Goal: Task Accomplishment & Management: Contribute content

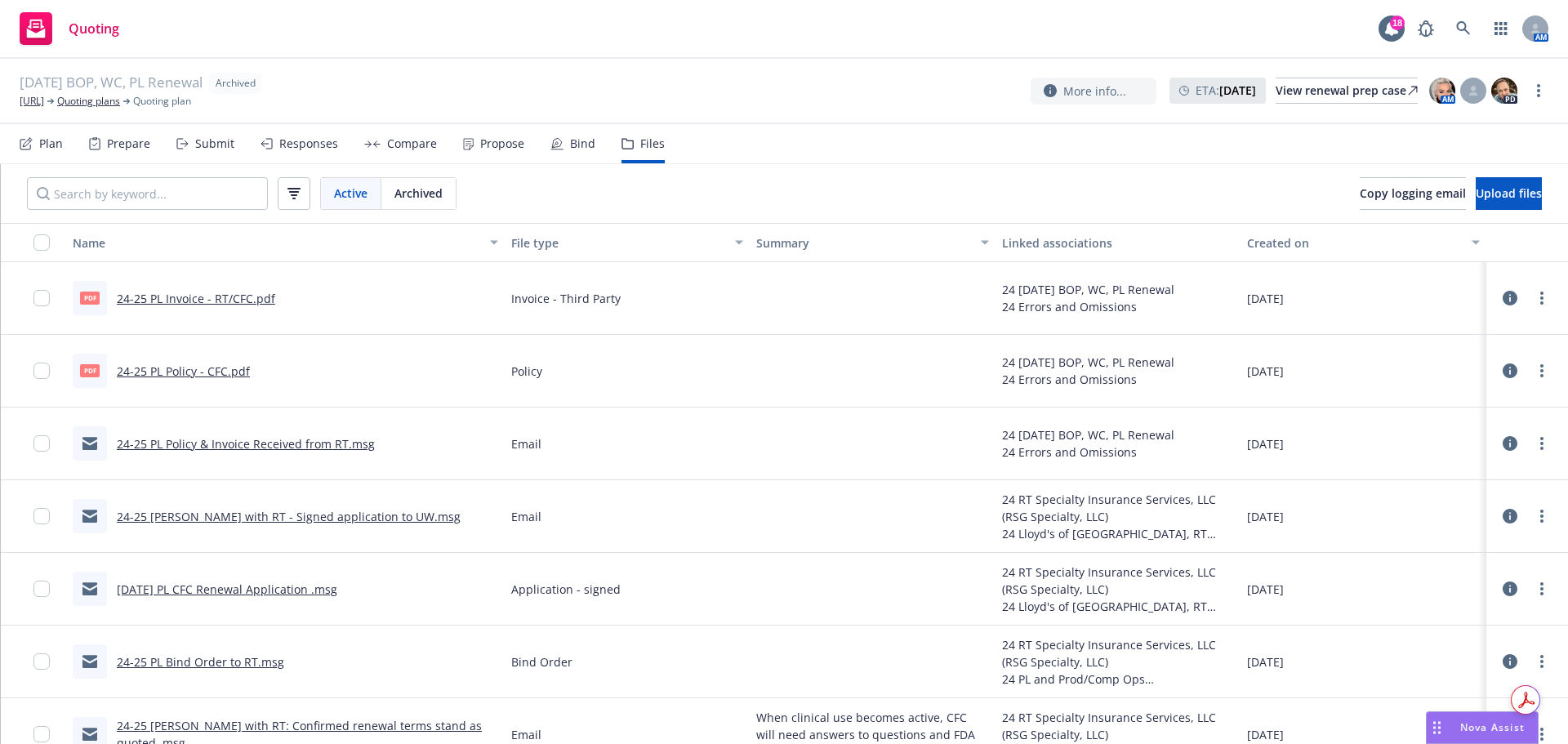
scroll to position [82, 0]
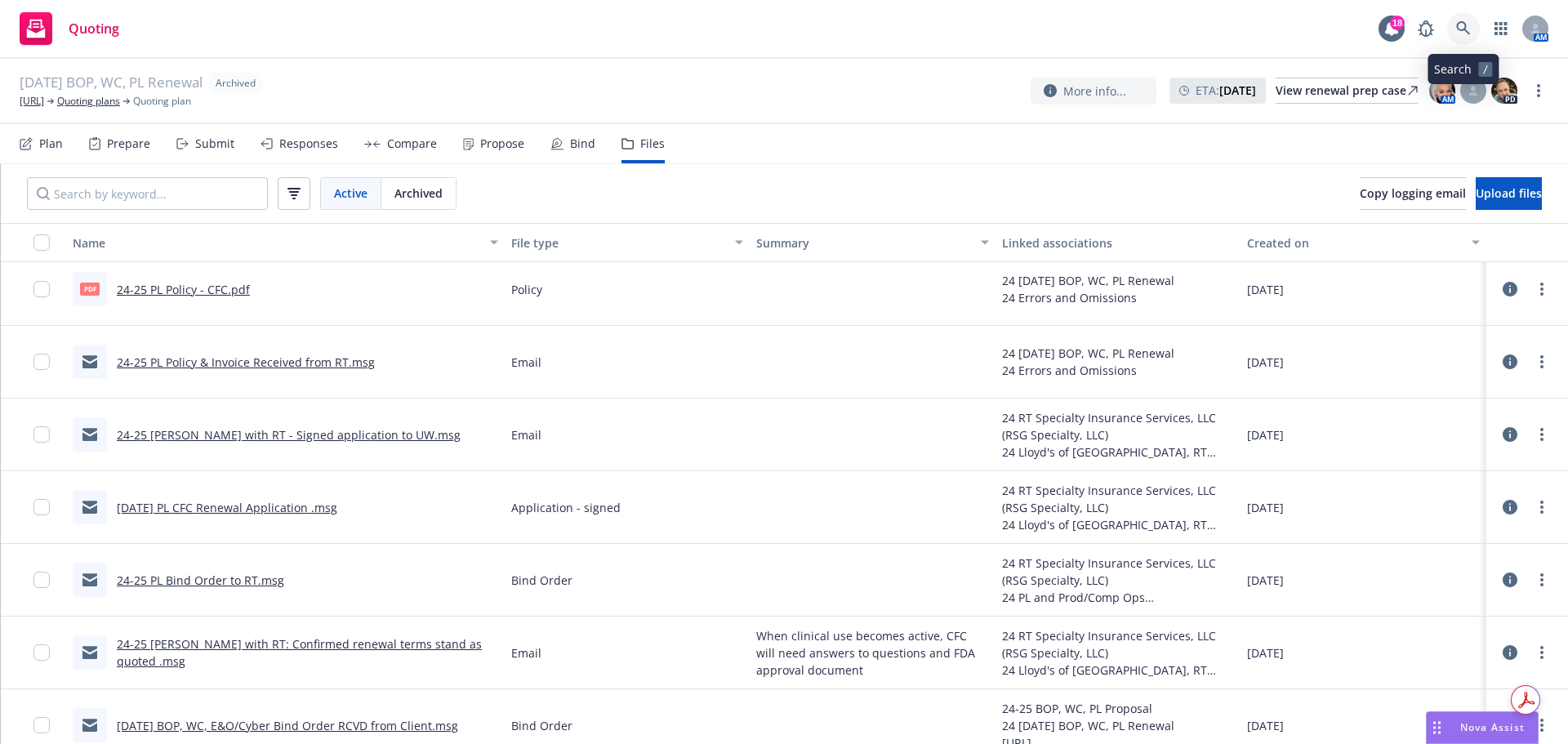
click at [1459, 35] on link at bounding box center [1464, 28] width 33 height 33
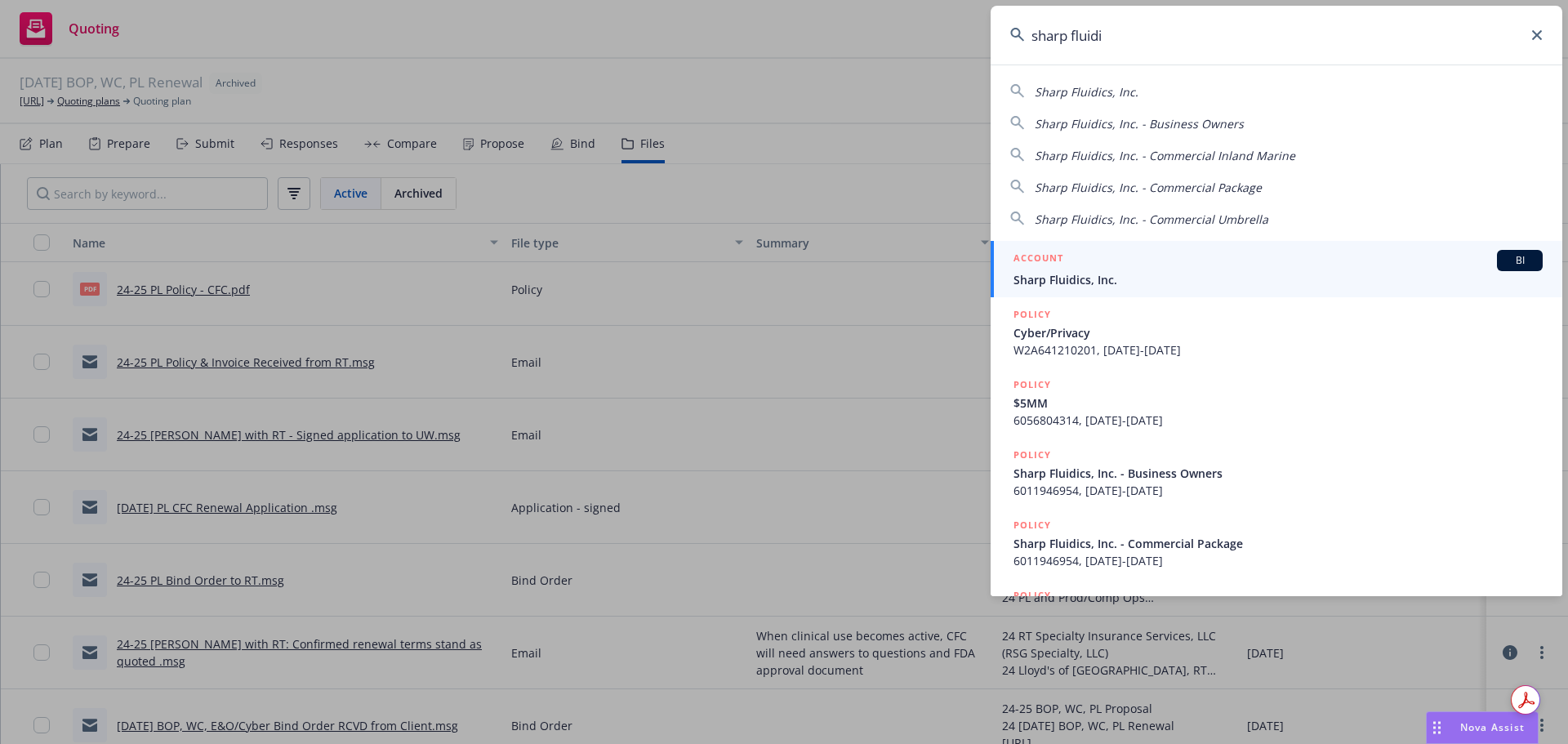
type input "sharp fluidi"
click at [1219, 279] on span "Sharp Fluidics, Inc." at bounding box center [1278, 279] width 529 height 17
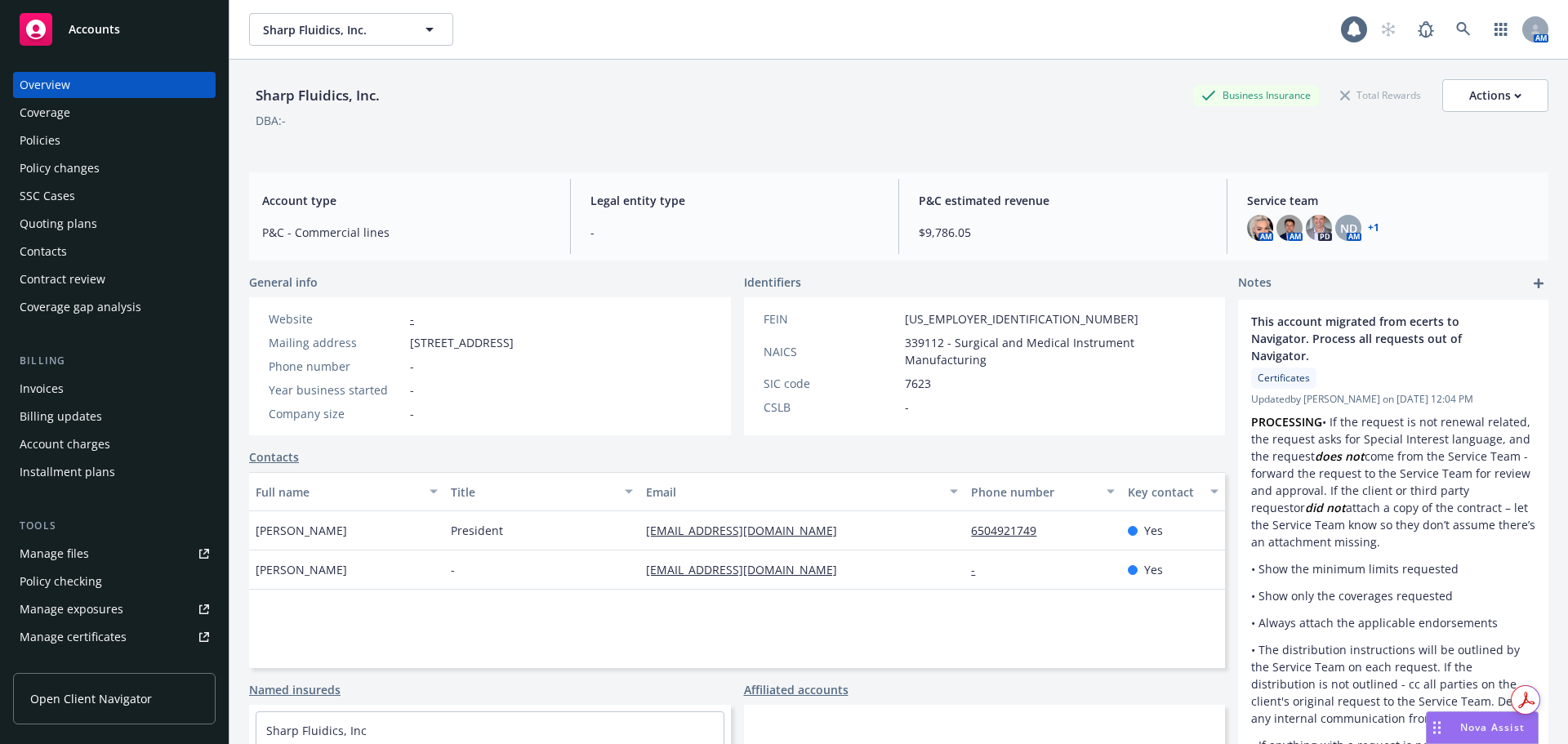
click at [129, 142] on div "Policies" at bounding box center [114, 140] width 189 height 27
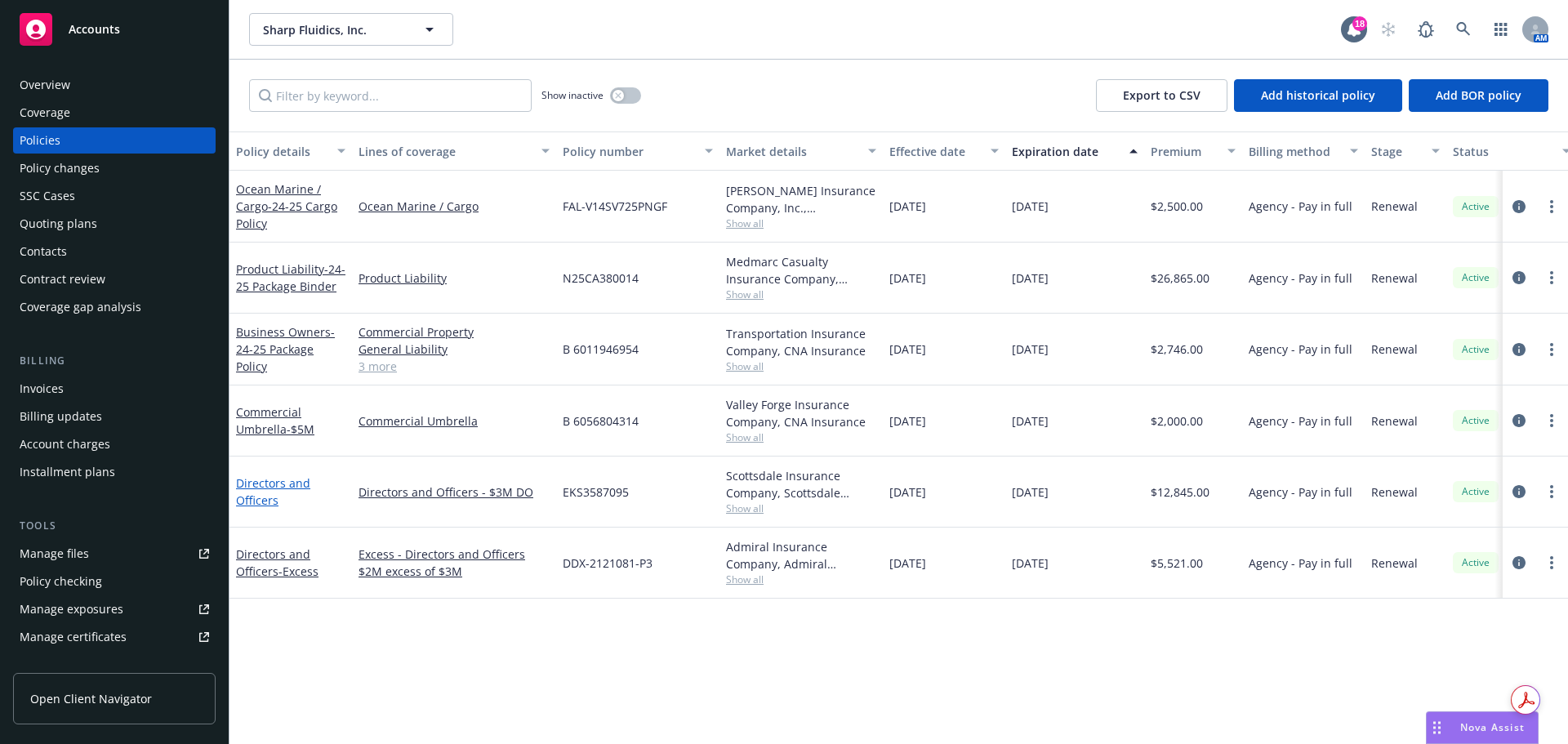
click at [281, 481] on link "Directors and Officers" at bounding box center [273, 491] width 74 height 33
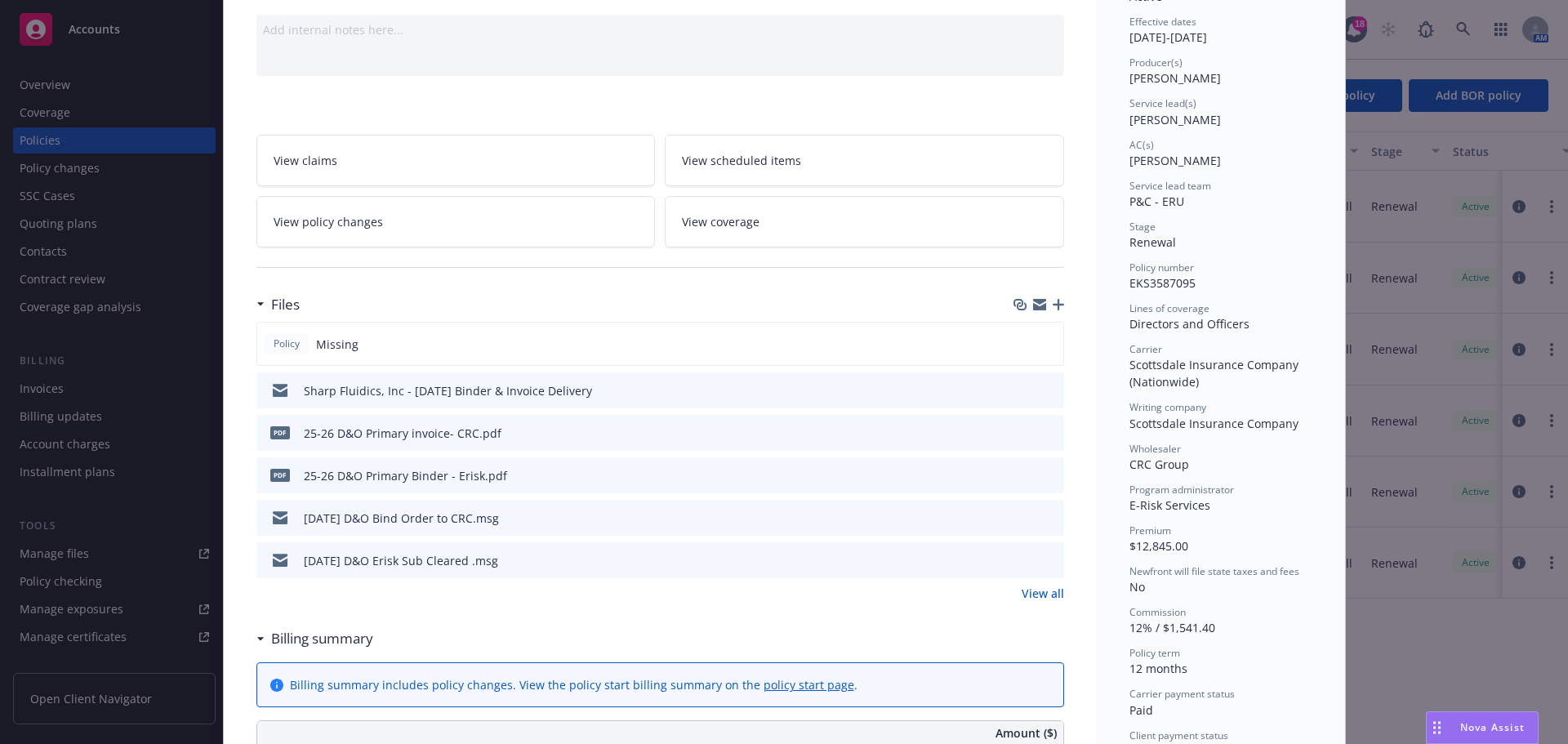
scroll to position [164, 0]
click at [1053, 307] on div "Files" at bounding box center [660, 301] width 808 height 34
click at [1053, 303] on icon "button" at bounding box center [1058, 302] width 12 height 12
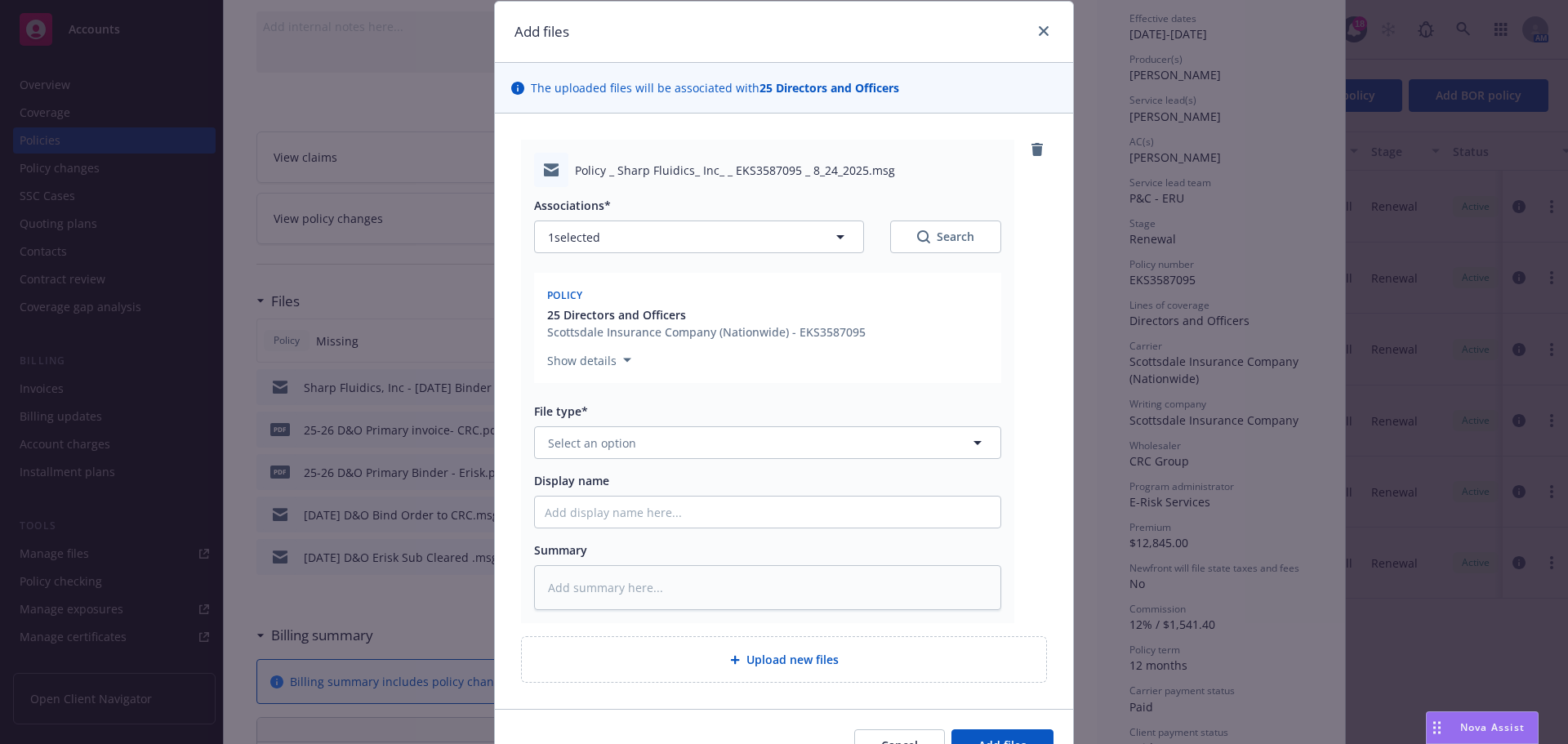
scroll to position [142, 0]
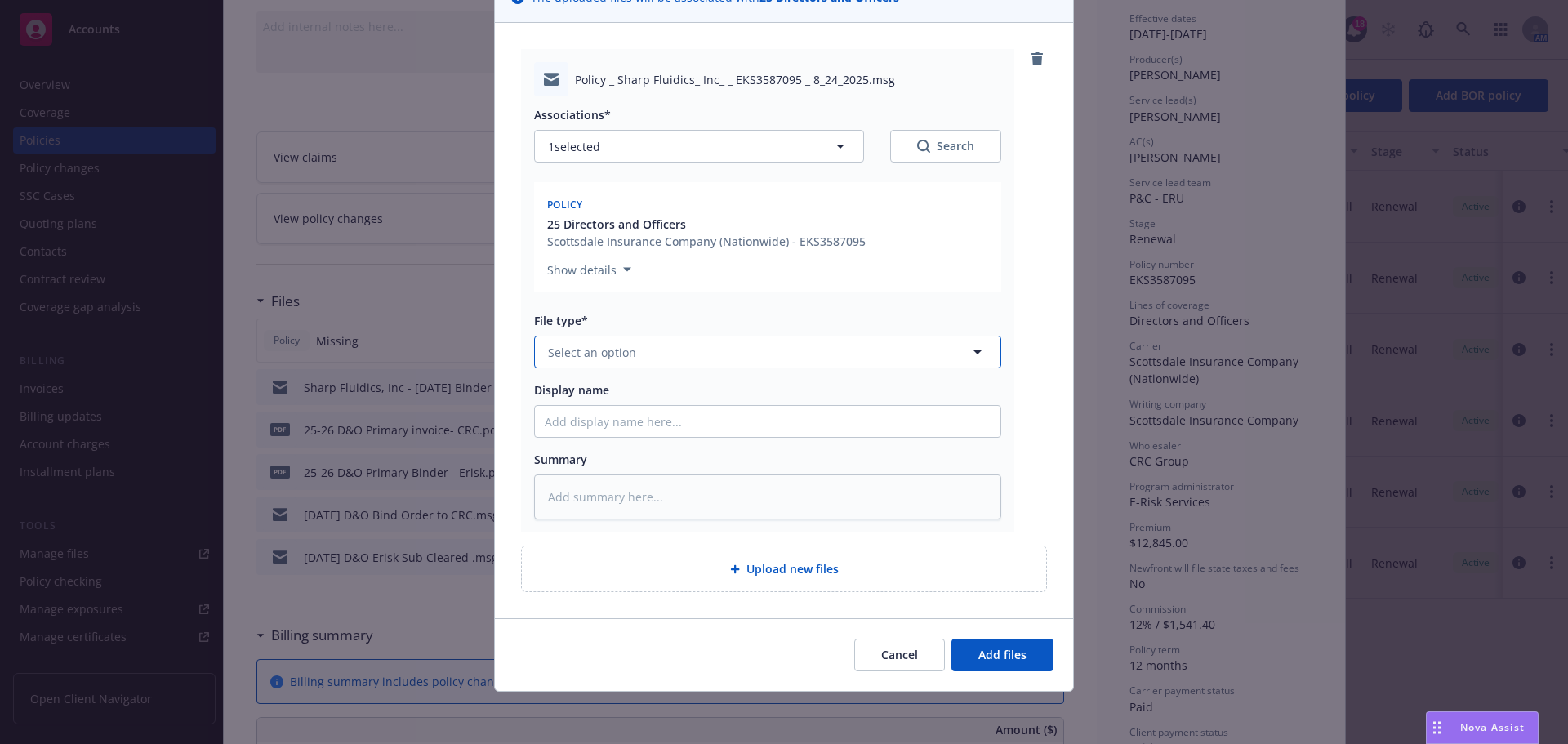
click at [723, 361] on button "Select an option" at bounding box center [768, 352] width 467 height 33
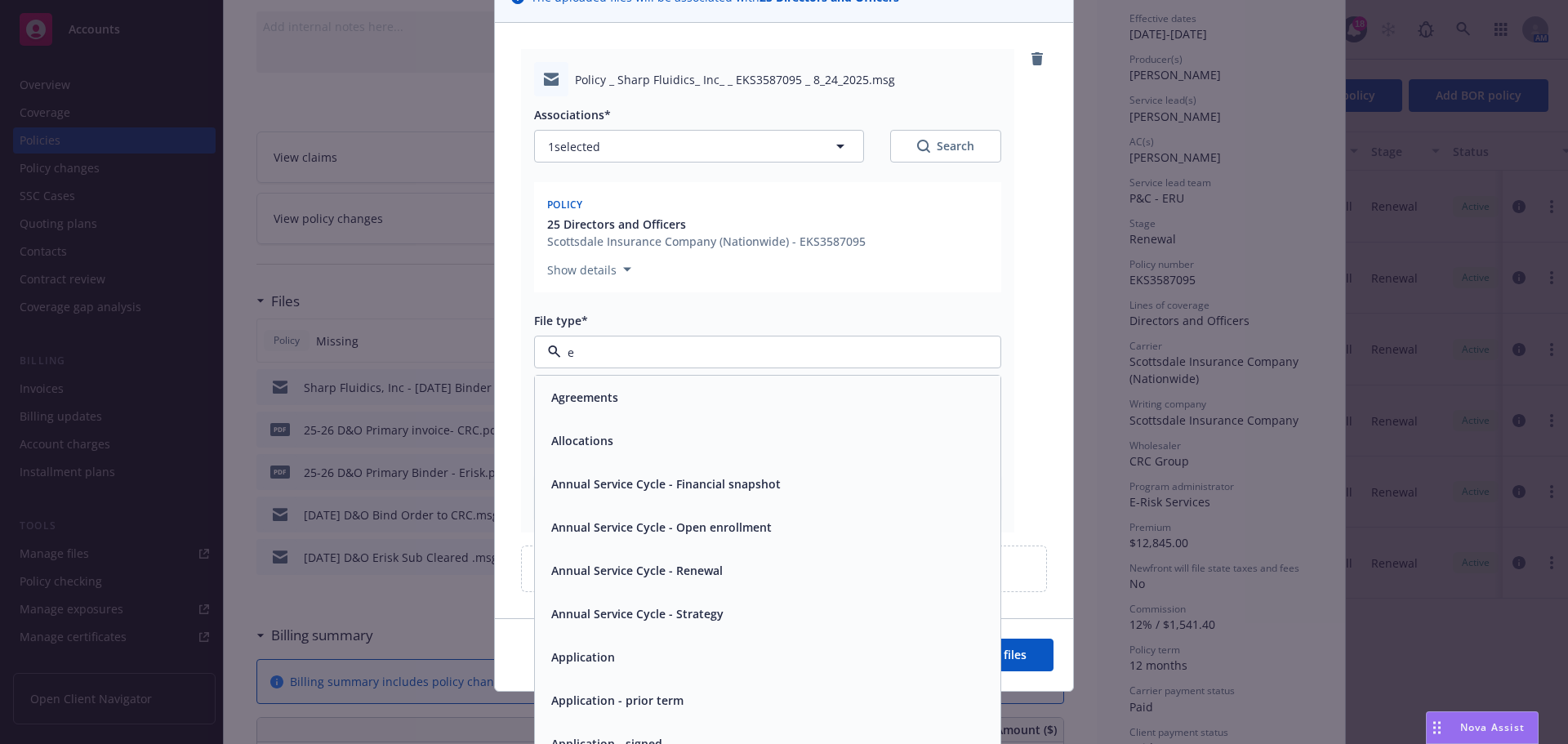
type input "em"
click at [653, 422] on div "Email" at bounding box center [768, 440] width 465 height 43
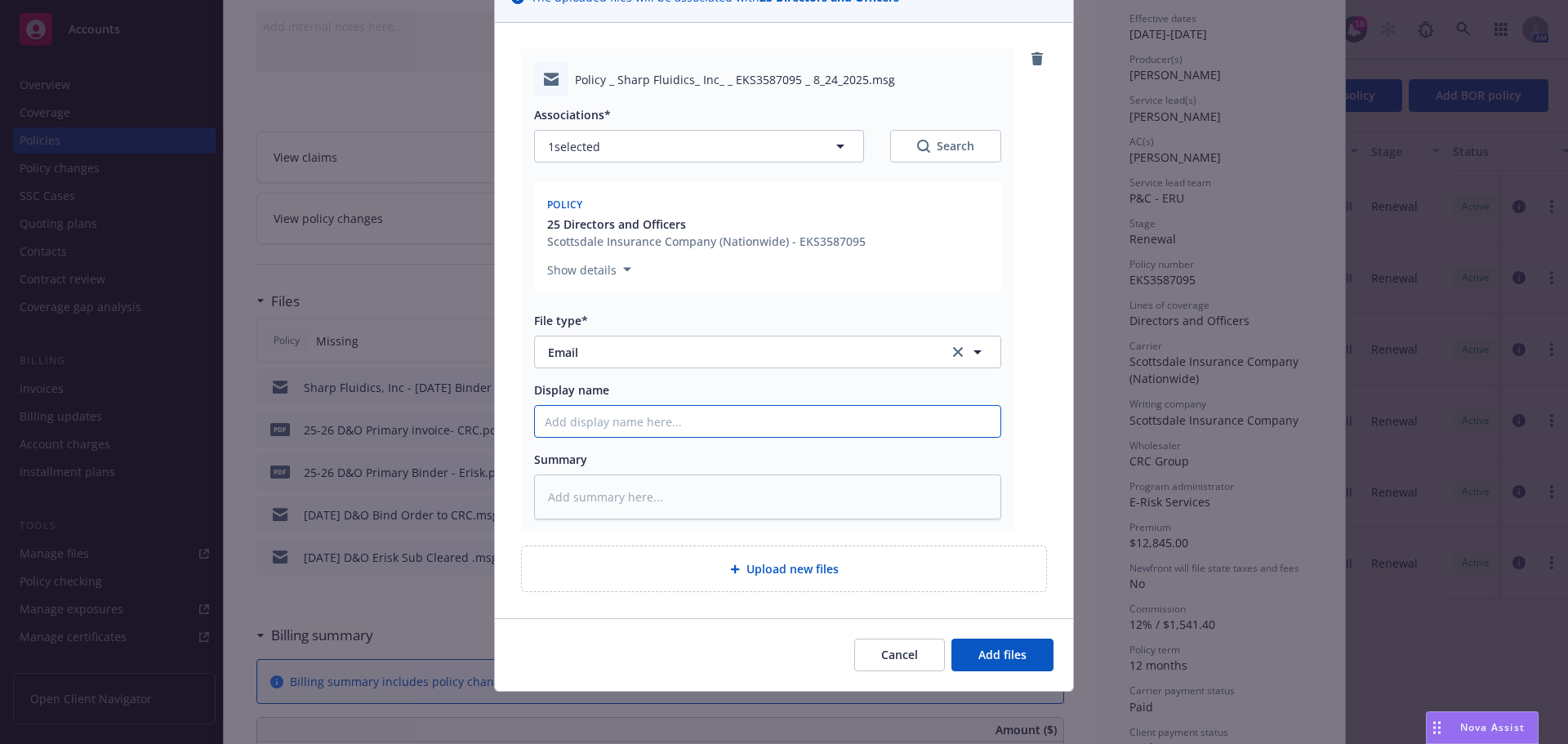
click at [665, 411] on input "Display name" at bounding box center [768, 421] width 465 height 31
type textarea "x"
type input "2"
type textarea "x"
type input "25"
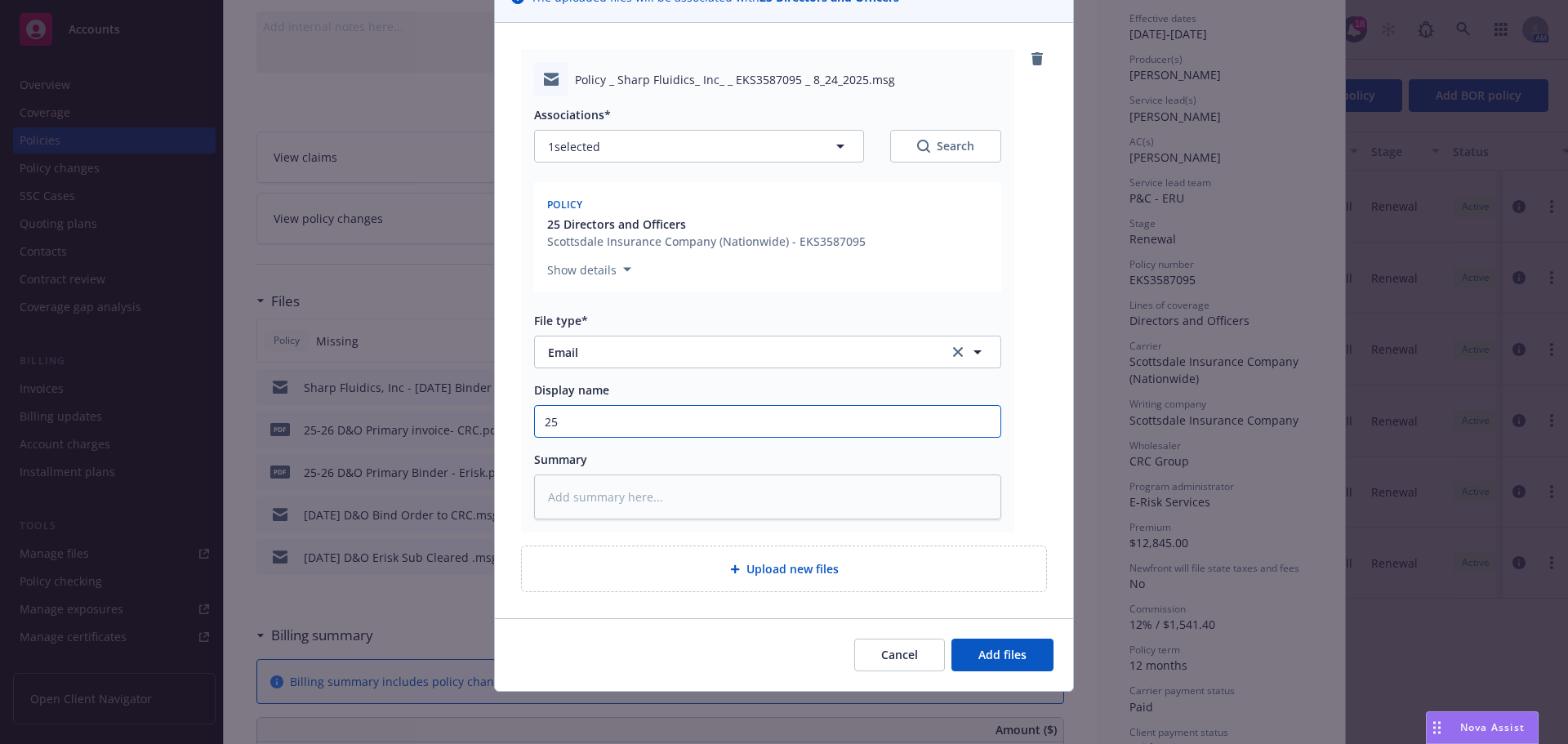
type textarea "x"
type input "25-"
type textarea "x"
type input "25-2"
type textarea "x"
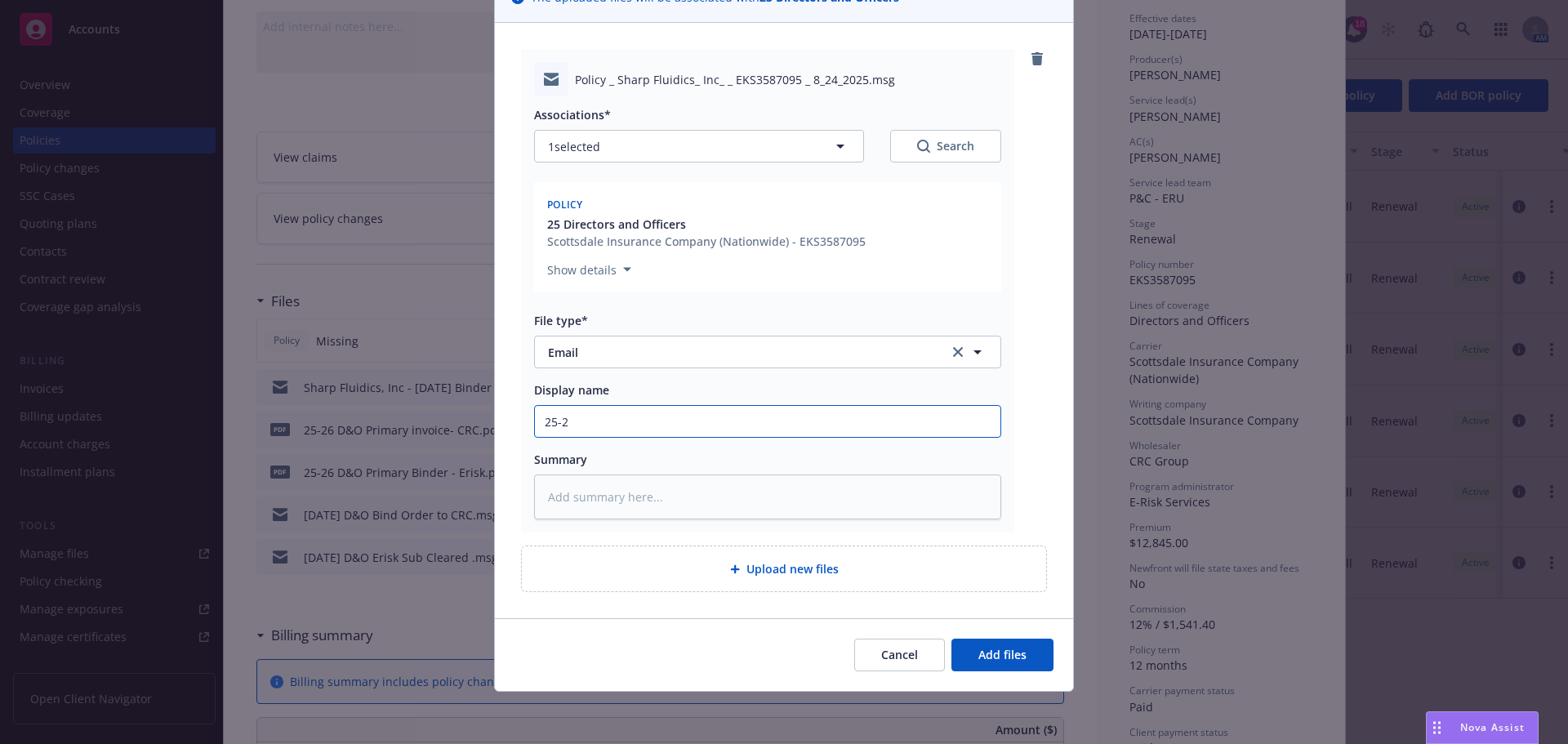
type input "25-26"
type textarea "x"
type input "25-26"
type textarea "x"
type input "25-26 D"
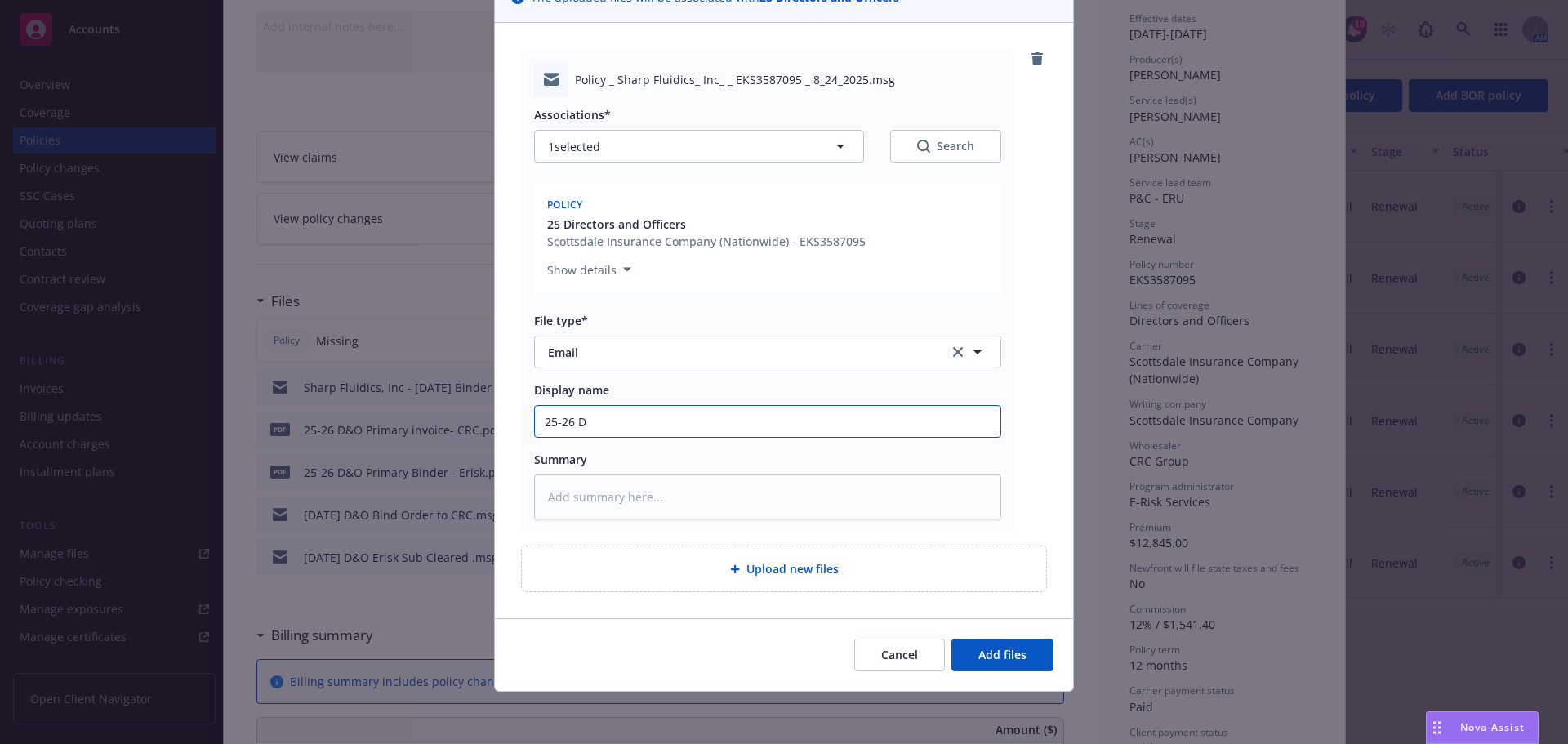
type textarea "x"
type input "25-26 D&"
type textarea "x"
type input "25-26 D&O"
type textarea "x"
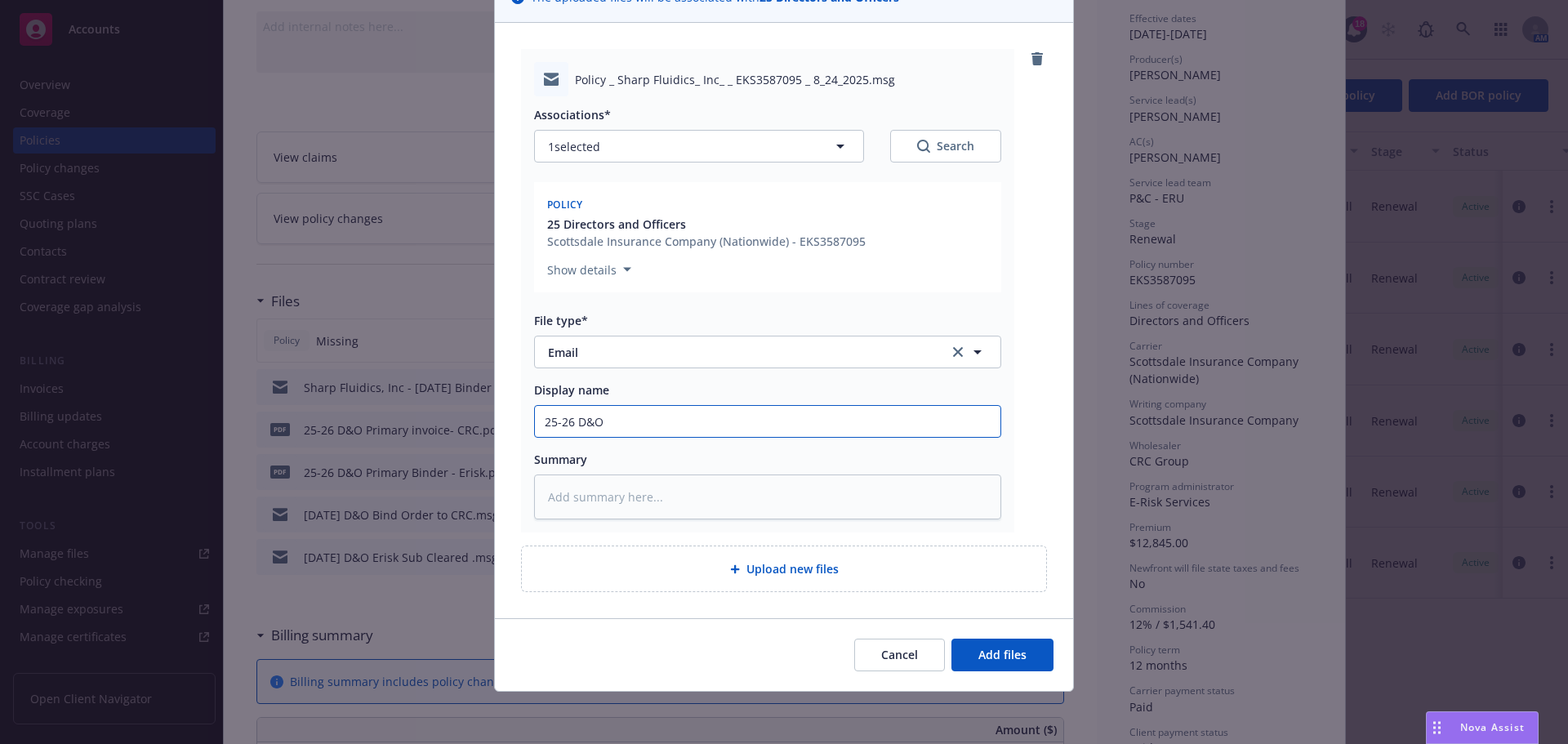
type input "25-26 D&O"
type textarea "x"
type input "25-26 D&O P"
type textarea "x"
type input "25-26 D&O Po"
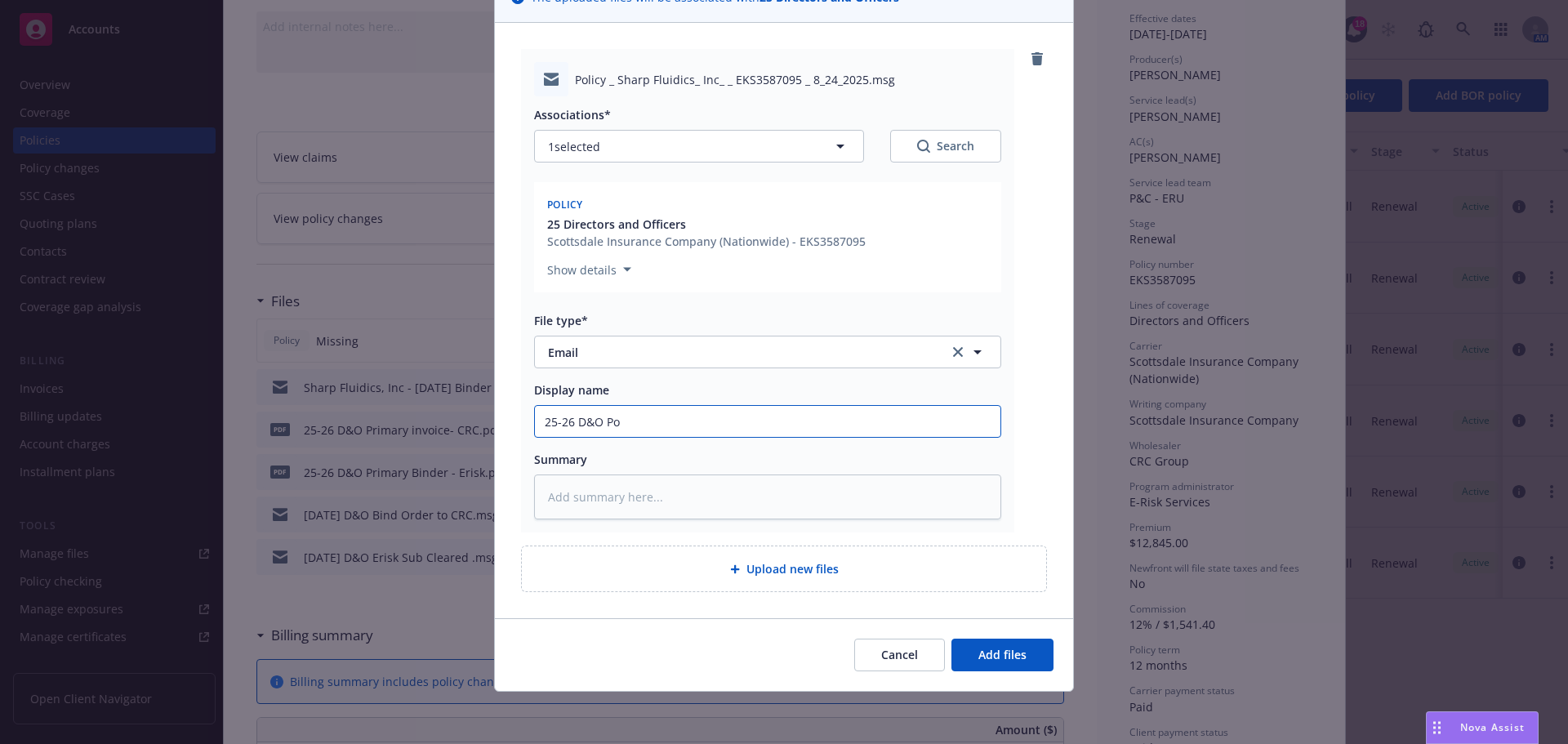
type textarea "x"
type input "25-26 D&O Pol"
type textarea "x"
type input "25-26 D&O Poli"
type textarea "x"
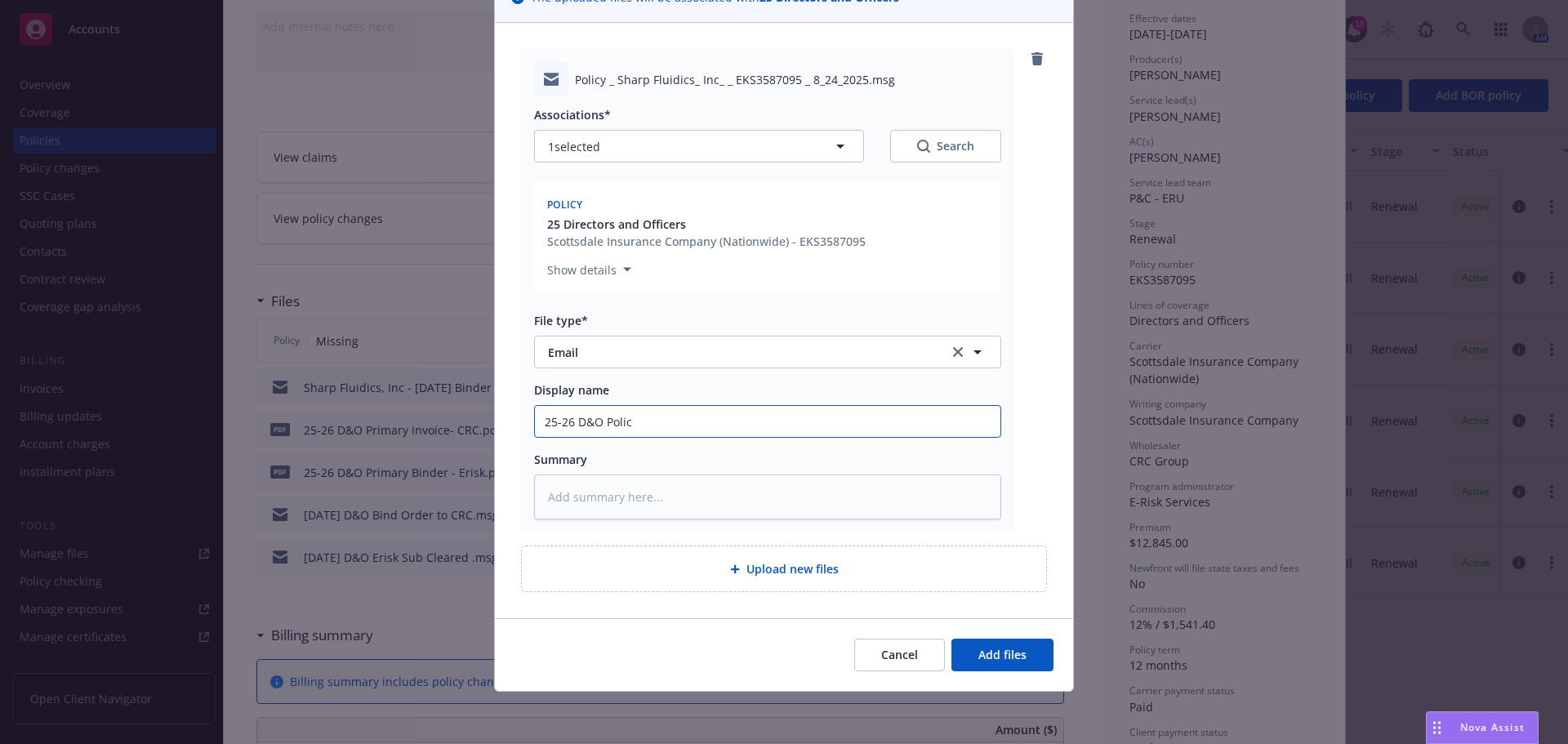
type input "25-26 D&O Policy"
type textarea "x"
type input "25-26 D&O Policy"
type textarea "x"
type input "25-26 D&O Policy R"
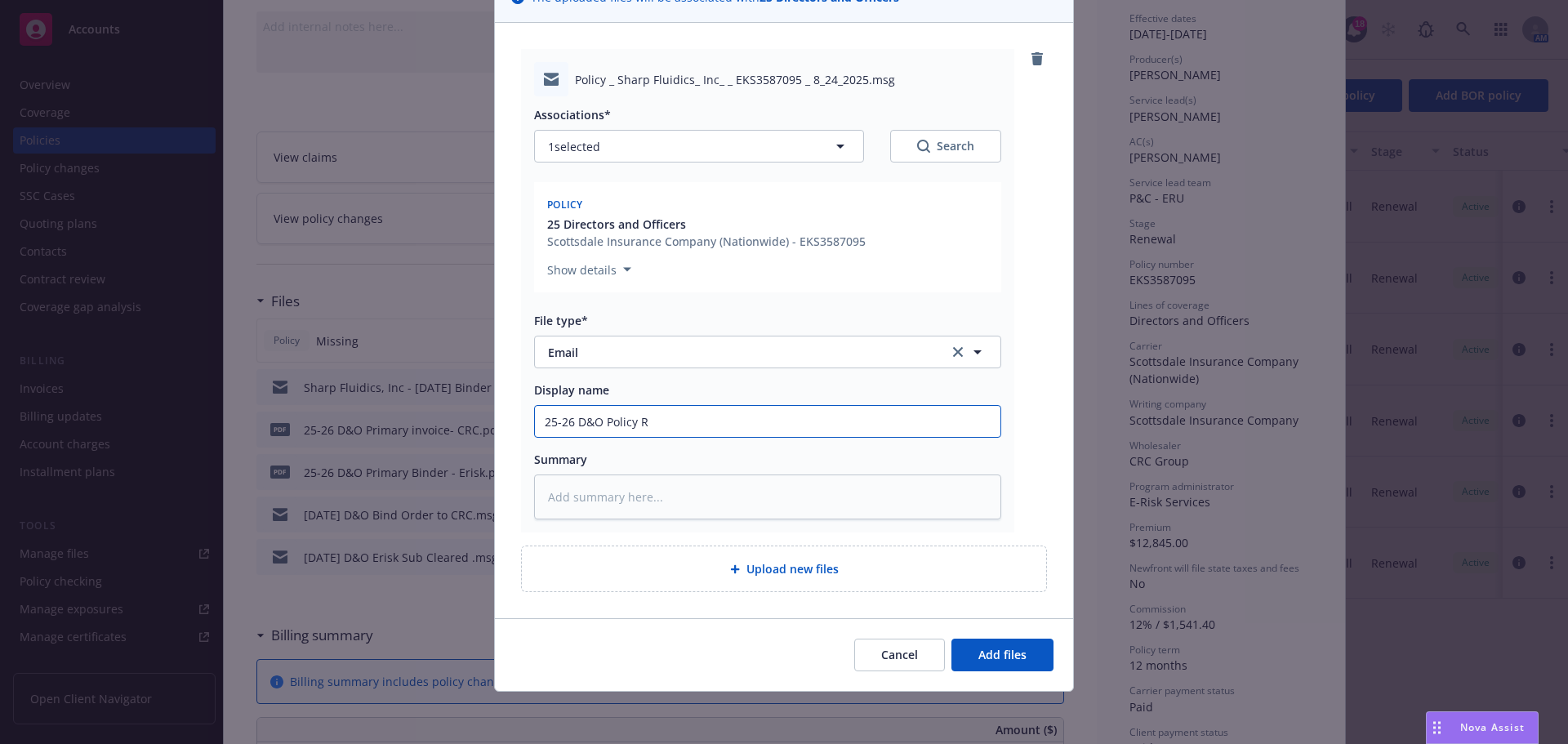
type textarea "x"
type input "25-26 D&O Policy RC"
type textarea "x"
type input "25-26 D&O Policy RCD"
type textarea "x"
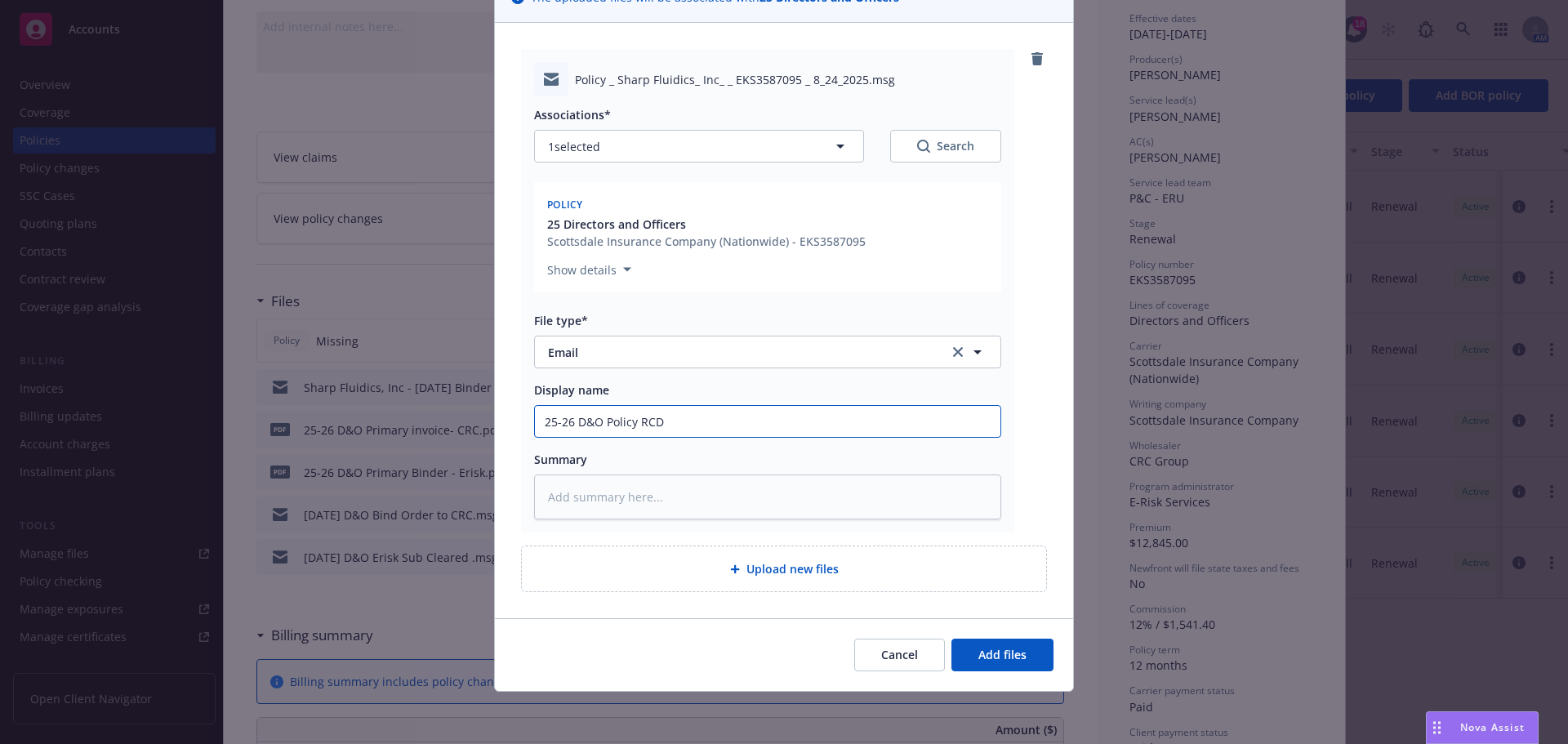
type input "25-26 D&O Policy RCD"
type textarea "x"
type input "25-26 D&O Policy RC"
type textarea "x"
type input "25-26 D&O Policy RCC"
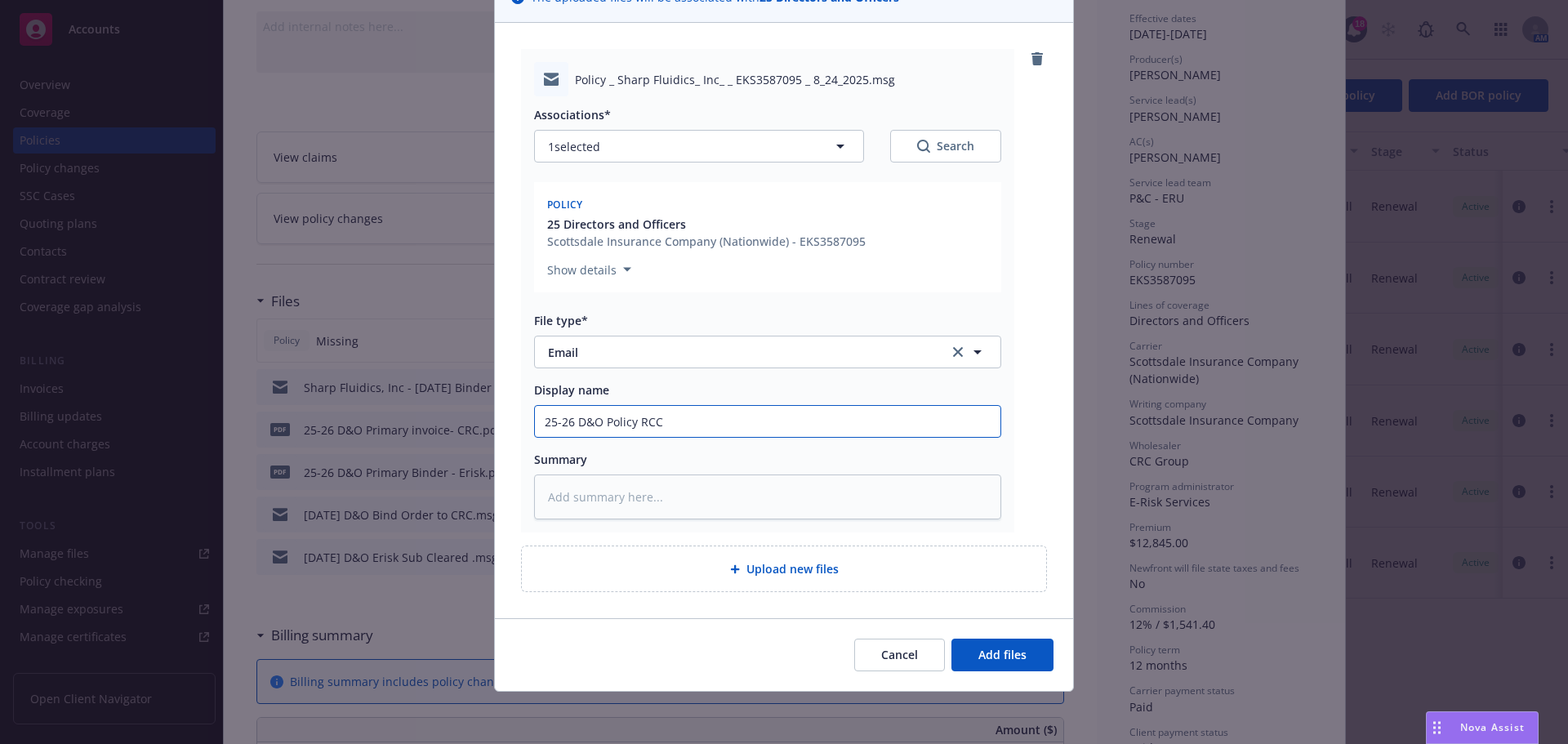
type textarea "x"
type input "25-26 D&O Policy RCCD"
type textarea "x"
type input "25-26 D&O Policy RCCD"
type textarea "x"
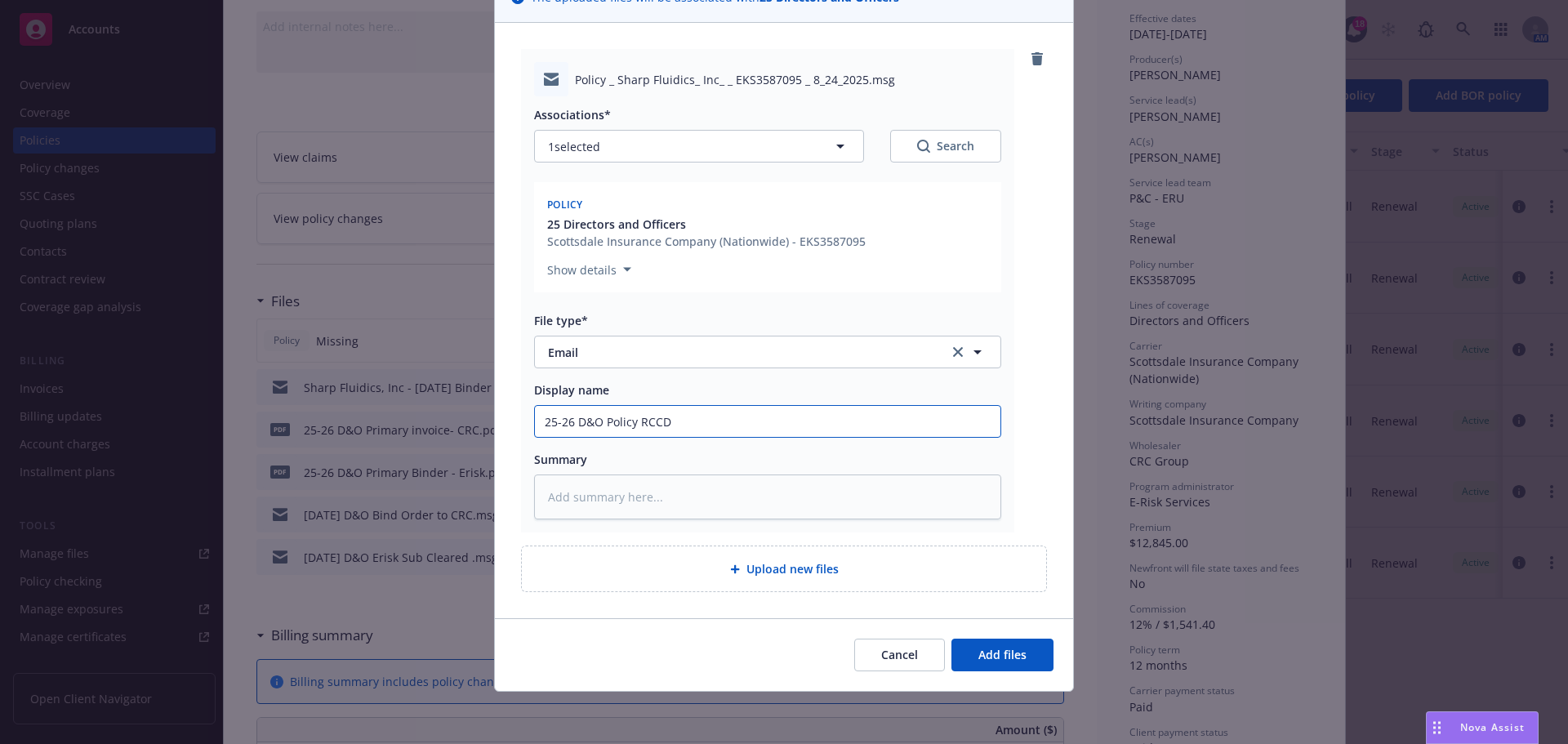
type input "25-26 D&O Policy RCCD"
type textarea "x"
type input "25-26 D&O Policy RCC"
type textarea "x"
type input "25-26 D&O Policy RC"
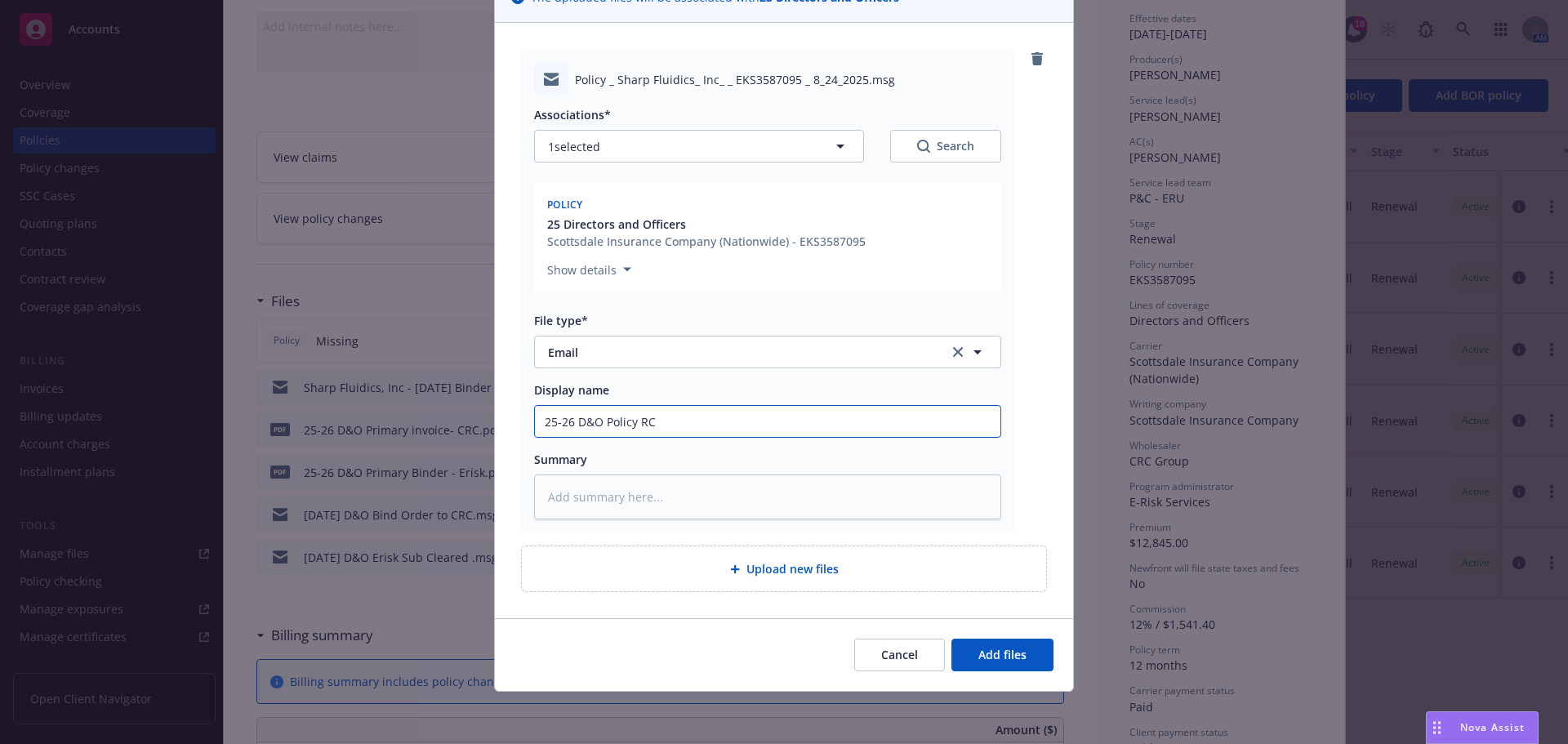
type textarea "x"
type input "25-26 D&O Policy RCV"
type textarea "x"
type input "25-26 D&O Policy RCVD"
type textarea "x"
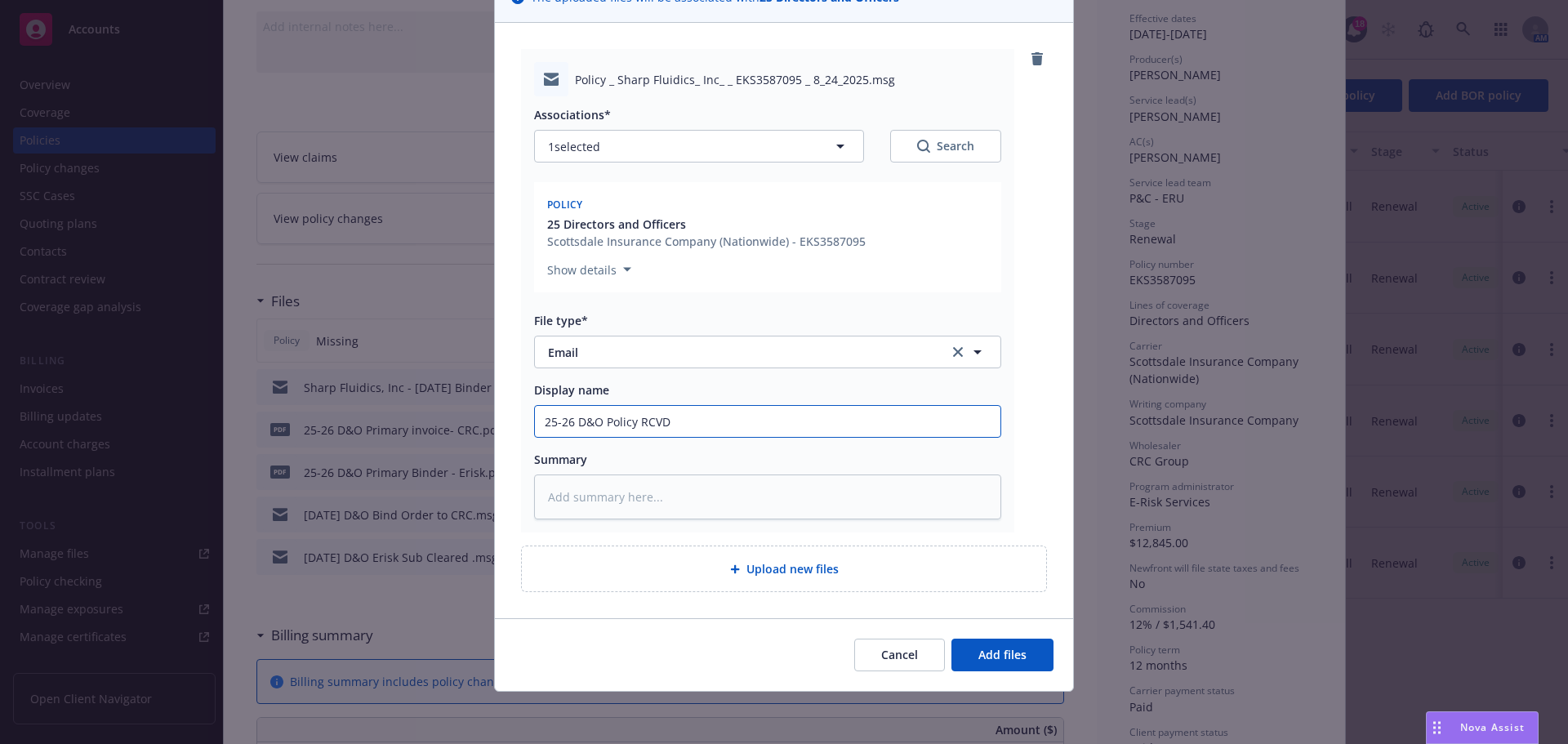
type input "25-26 D&O Policy RCVD"
type textarea "x"
type input "25-26 D&O Policy RCVD f"
type textarea "x"
type input "25-26 D&O Policy RCVD fr"
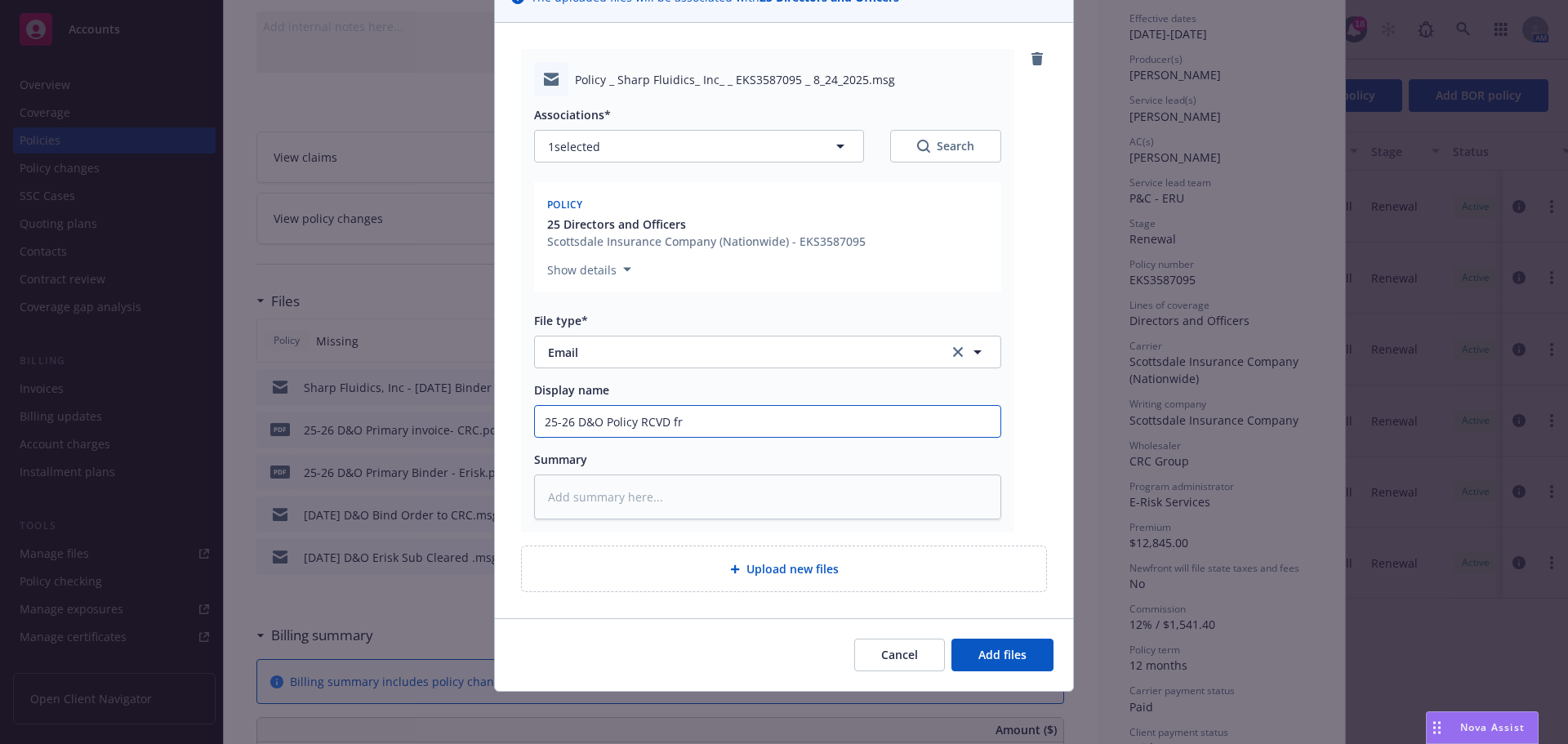
type textarea "x"
type input "25-26 D&O Policy RCVD fro"
type textarea "x"
type input "25-26 D&O Policy RCVD from"
type textarea "x"
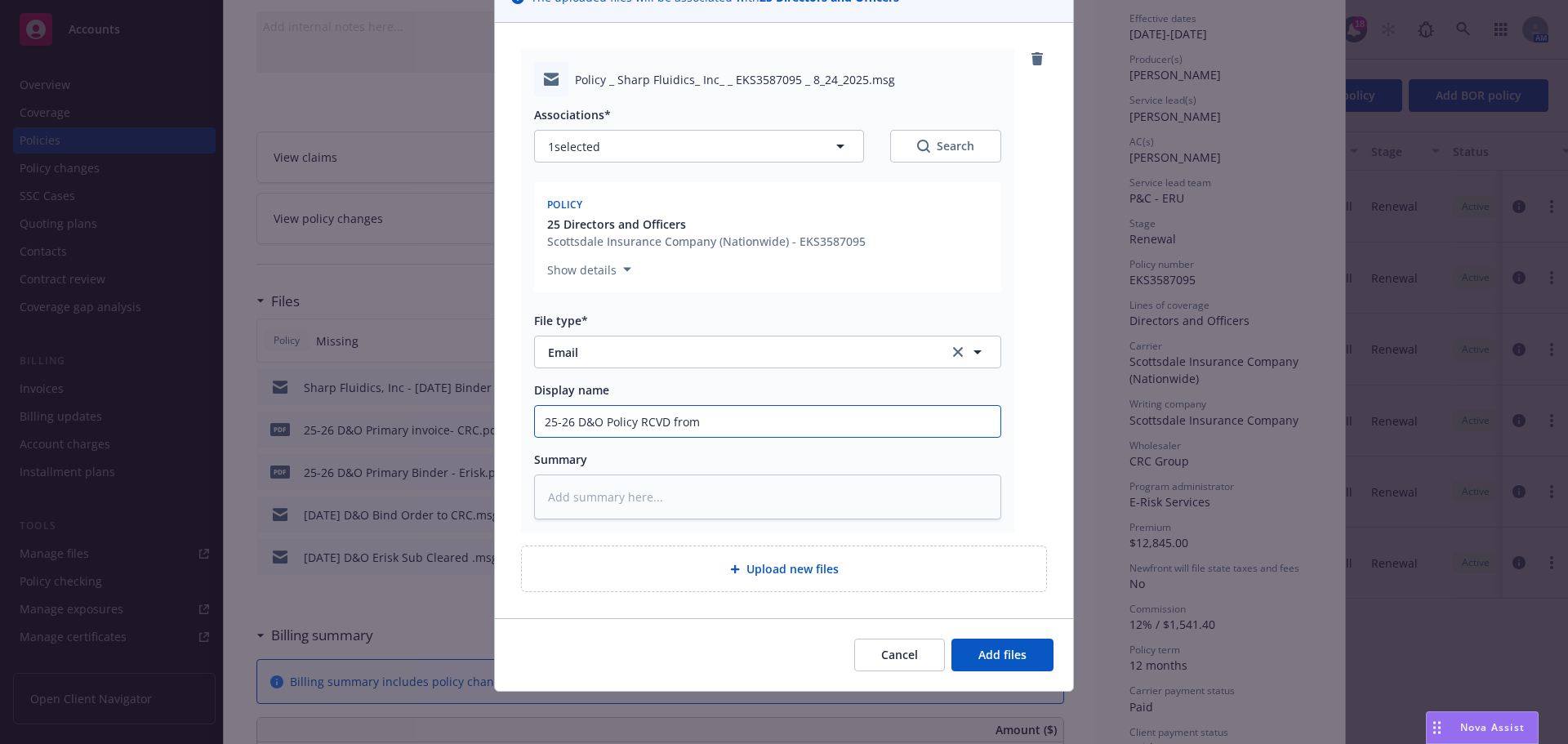
type input "25-26 D&O Policy RCVD from"
type textarea "x"
type input "25-26 D&O Policy RCVD from C"
type textarea "x"
type input "25-26 D&O Policy RCVD from CR"
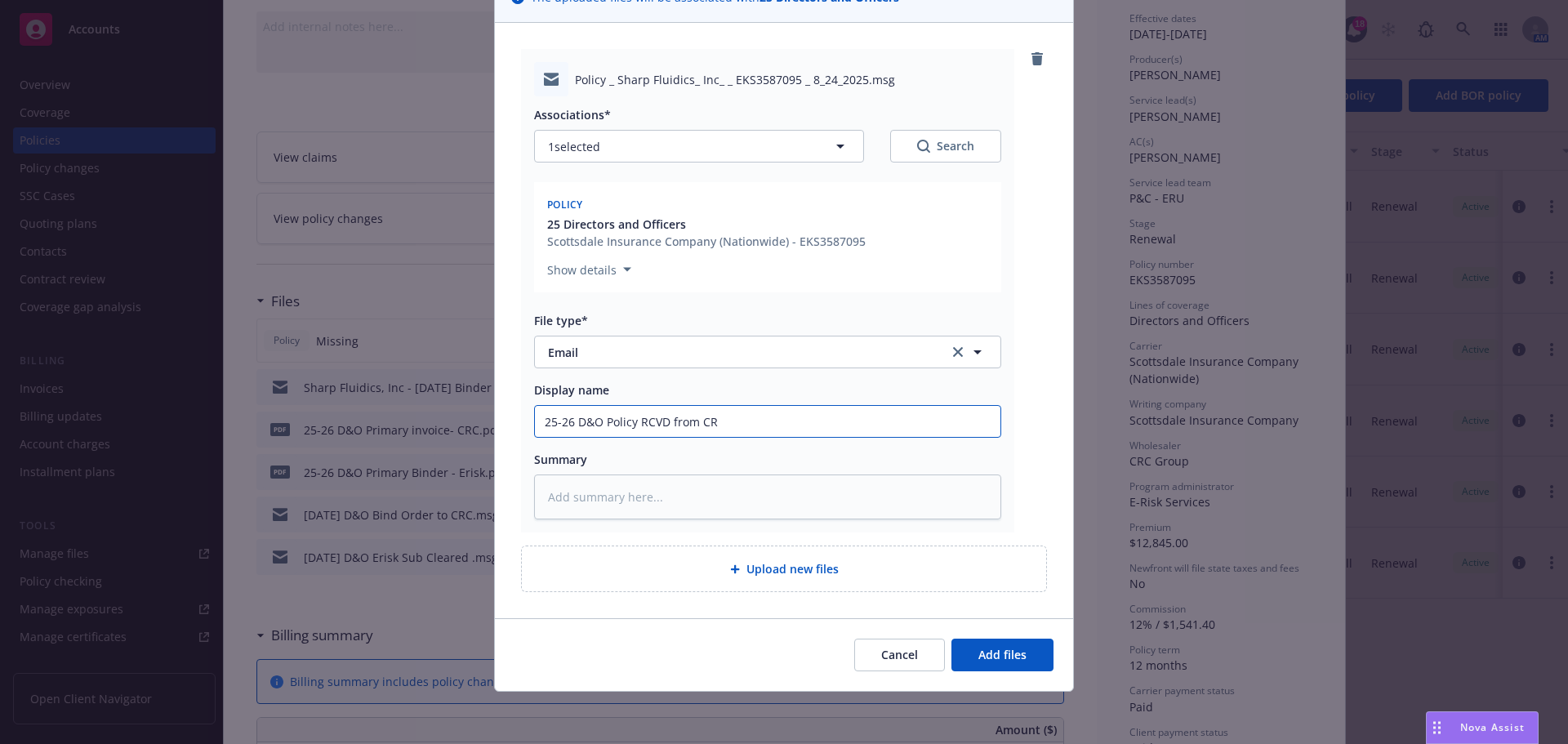
type textarea "x"
type input "25-26 D&O Policy RCVD from CRC"
type textarea "x"
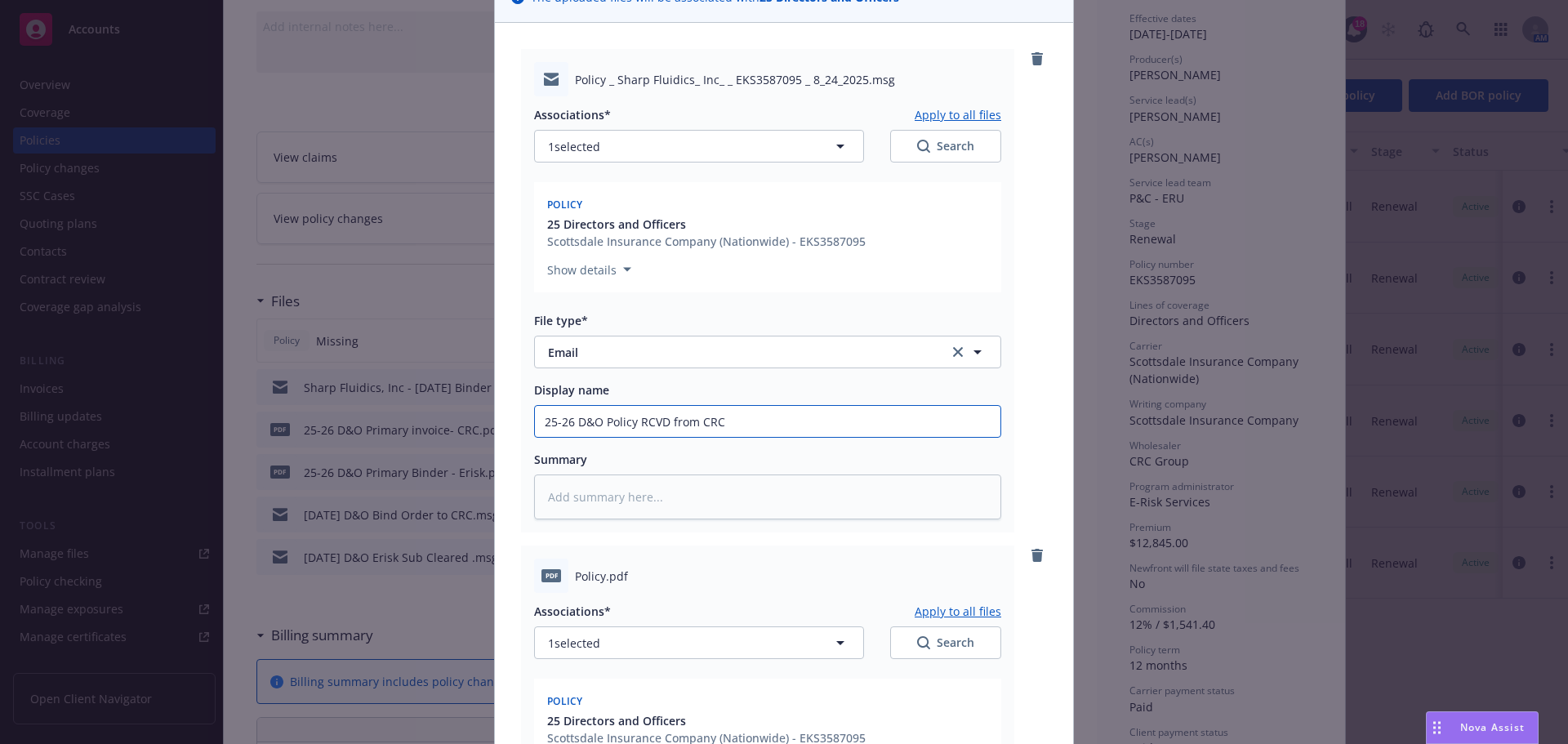
scroll to position [387, 0]
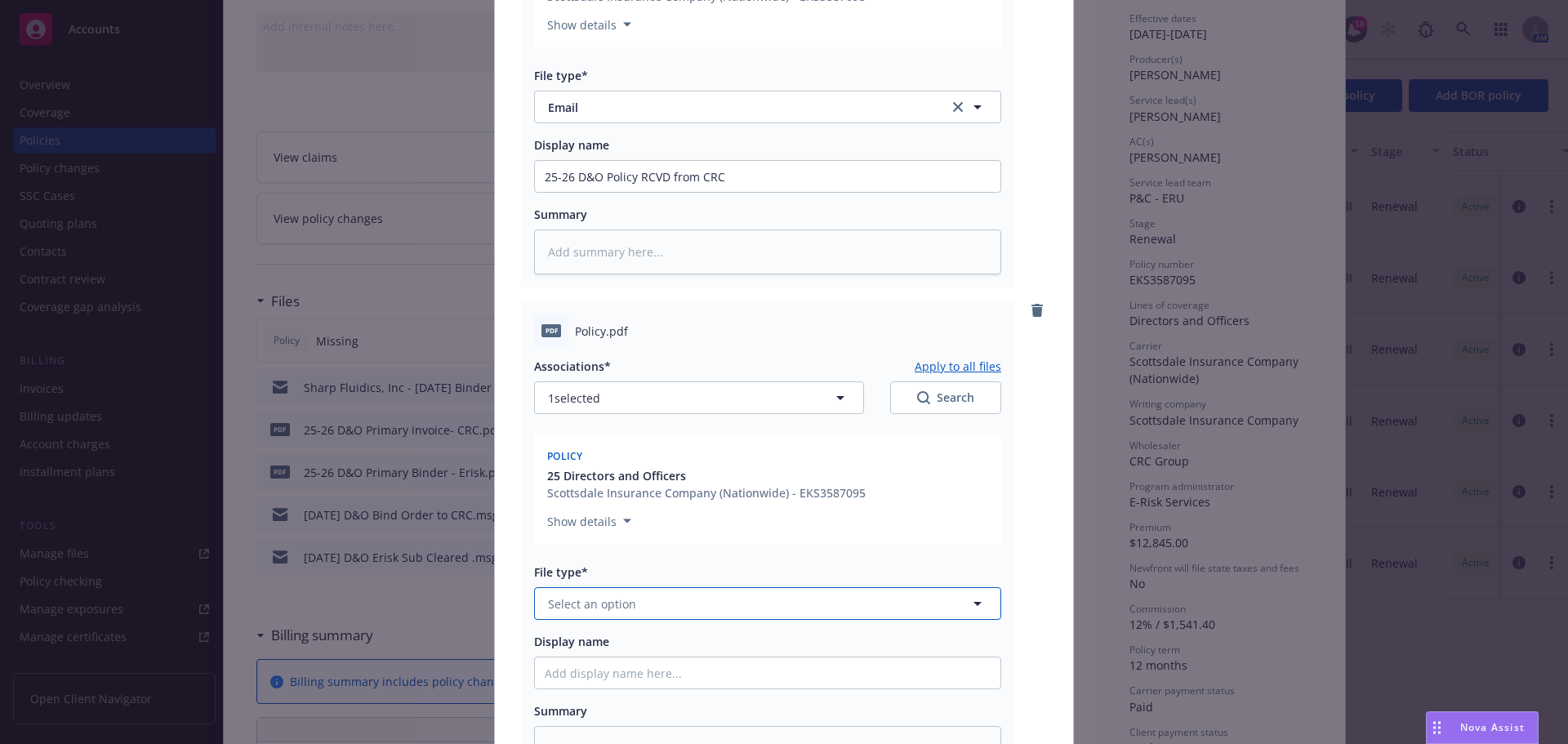
click at [712, 607] on button "Select an option" at bounding box center [768, 603] width 467 height 33
type input "policy"
click at [667, 678] on div "Policy Checklist" at bounding box center [768, 692] width 465 height 43
type textarea "x"
type input "Policy Checklist"
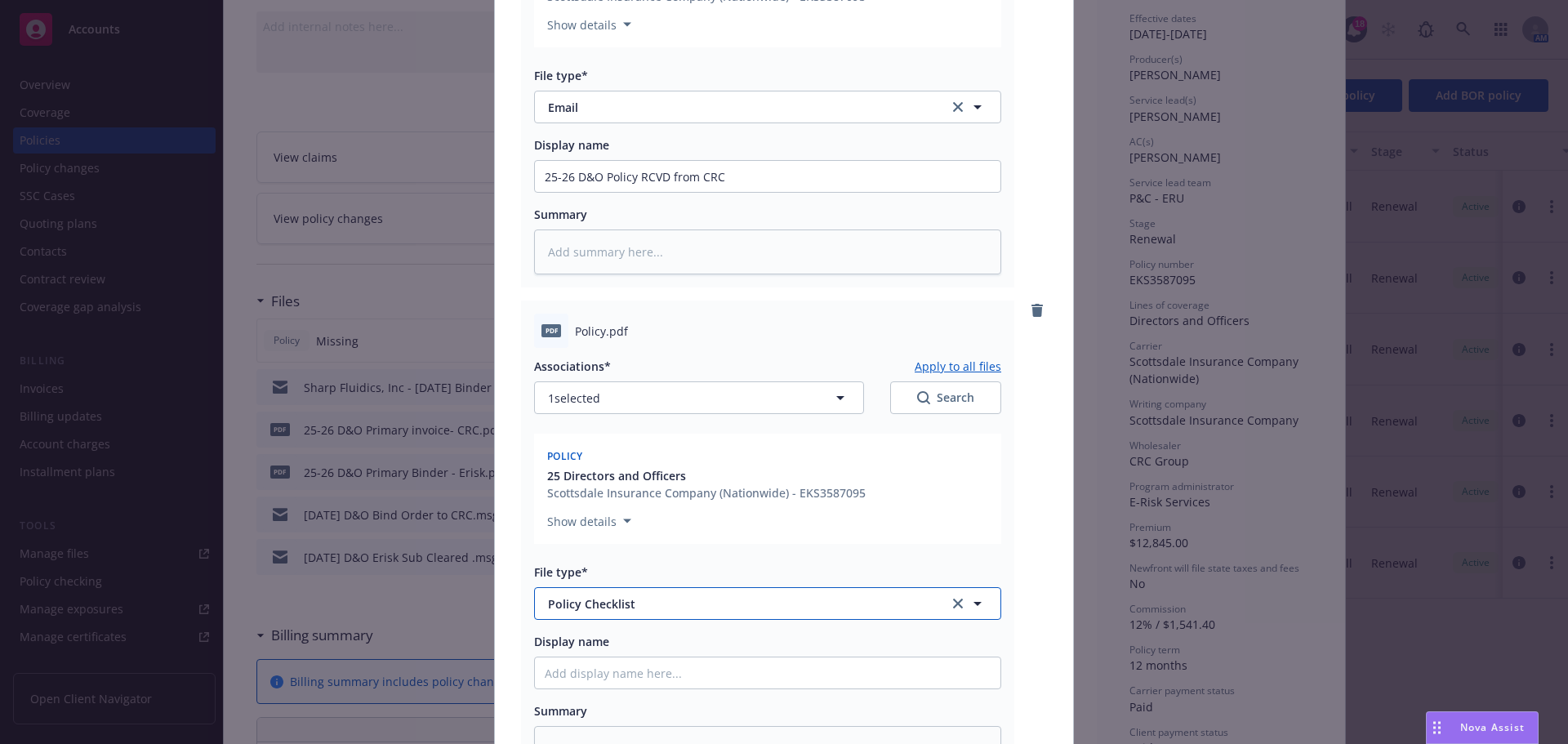
click at [677, 616] on button "Policy Checklist" at bounding box center [768, 603] width 467 height 33
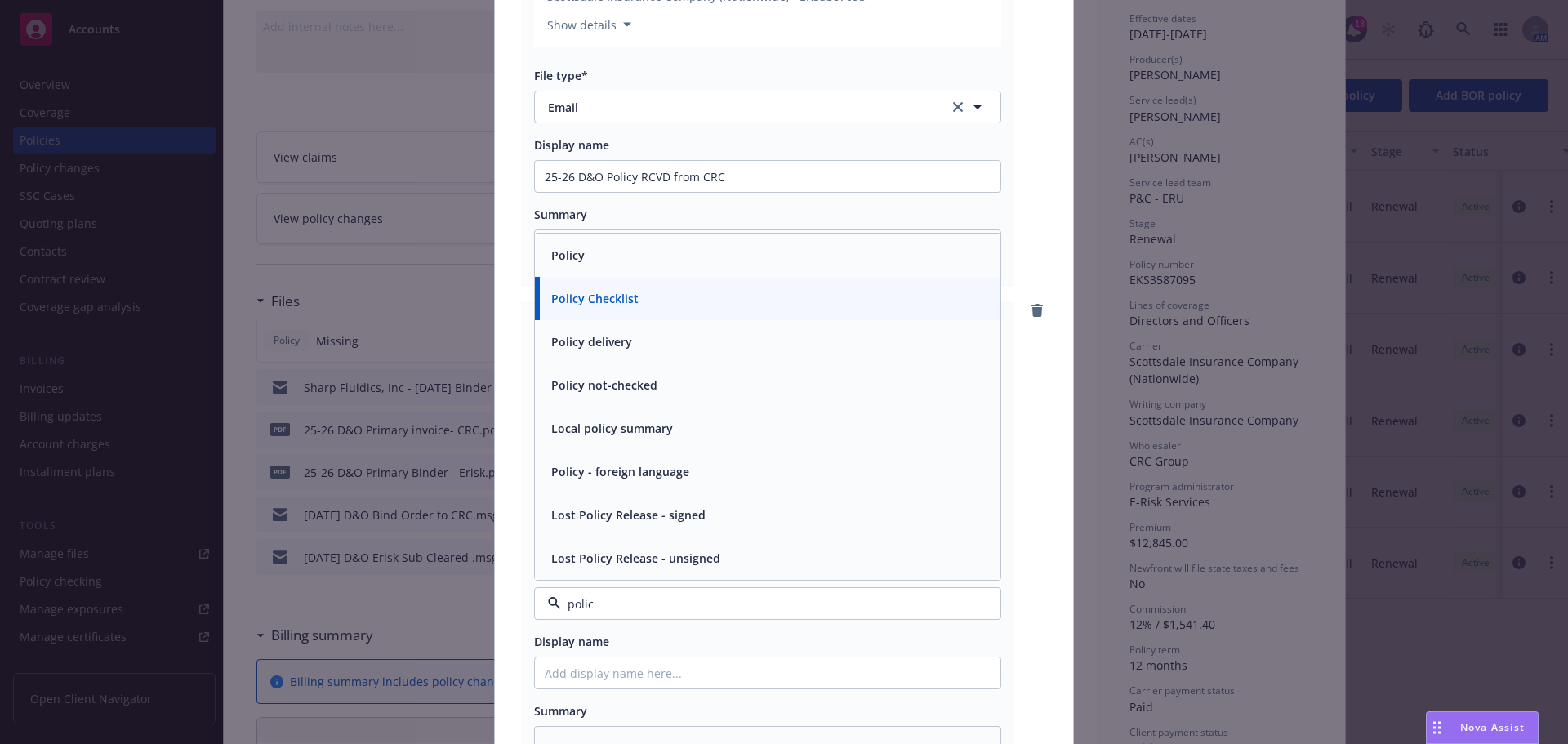
type input "policy"
click at [629, 245] on div "Policy" at bounding box center [768, 255] width 446 height 24
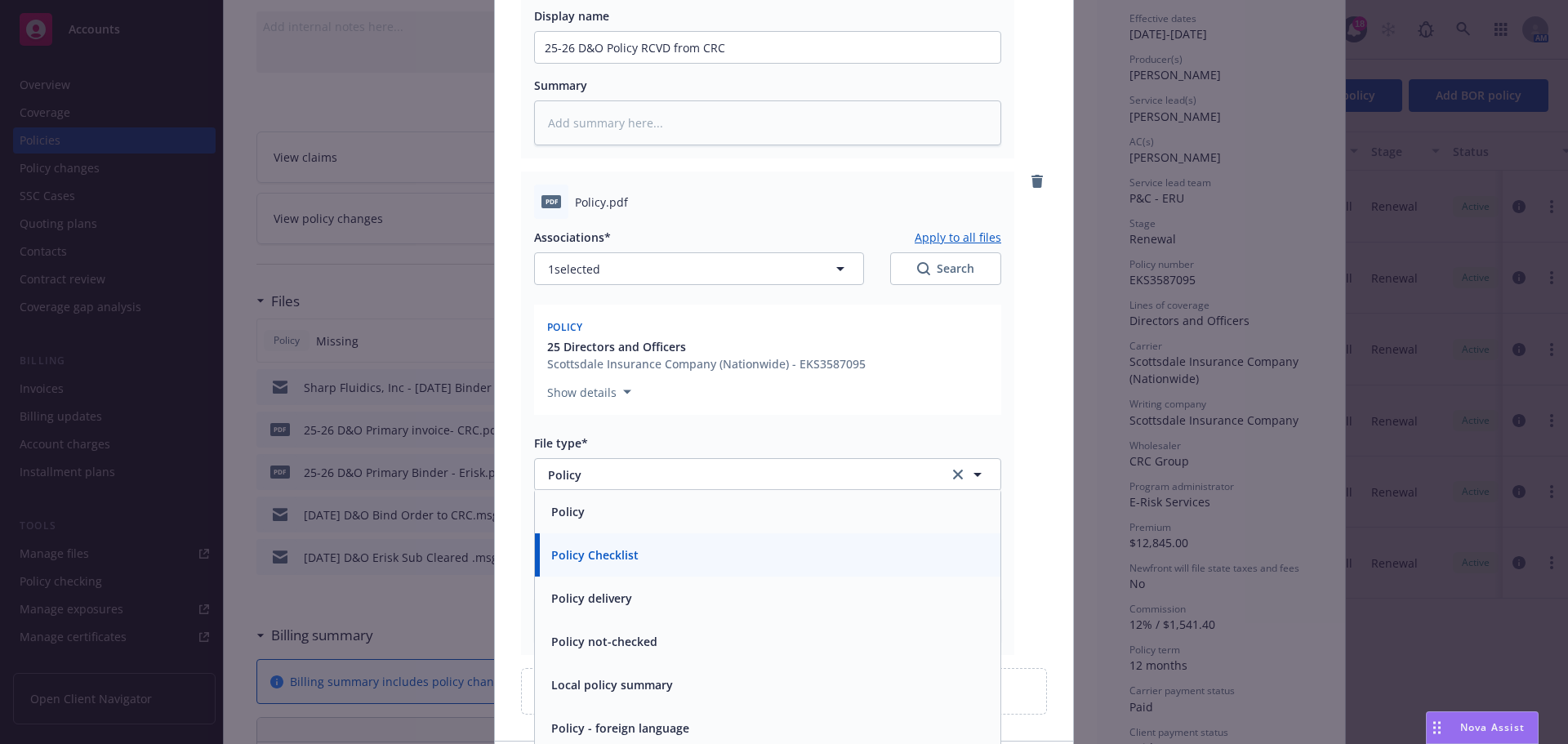
scroll to position [633, 0]
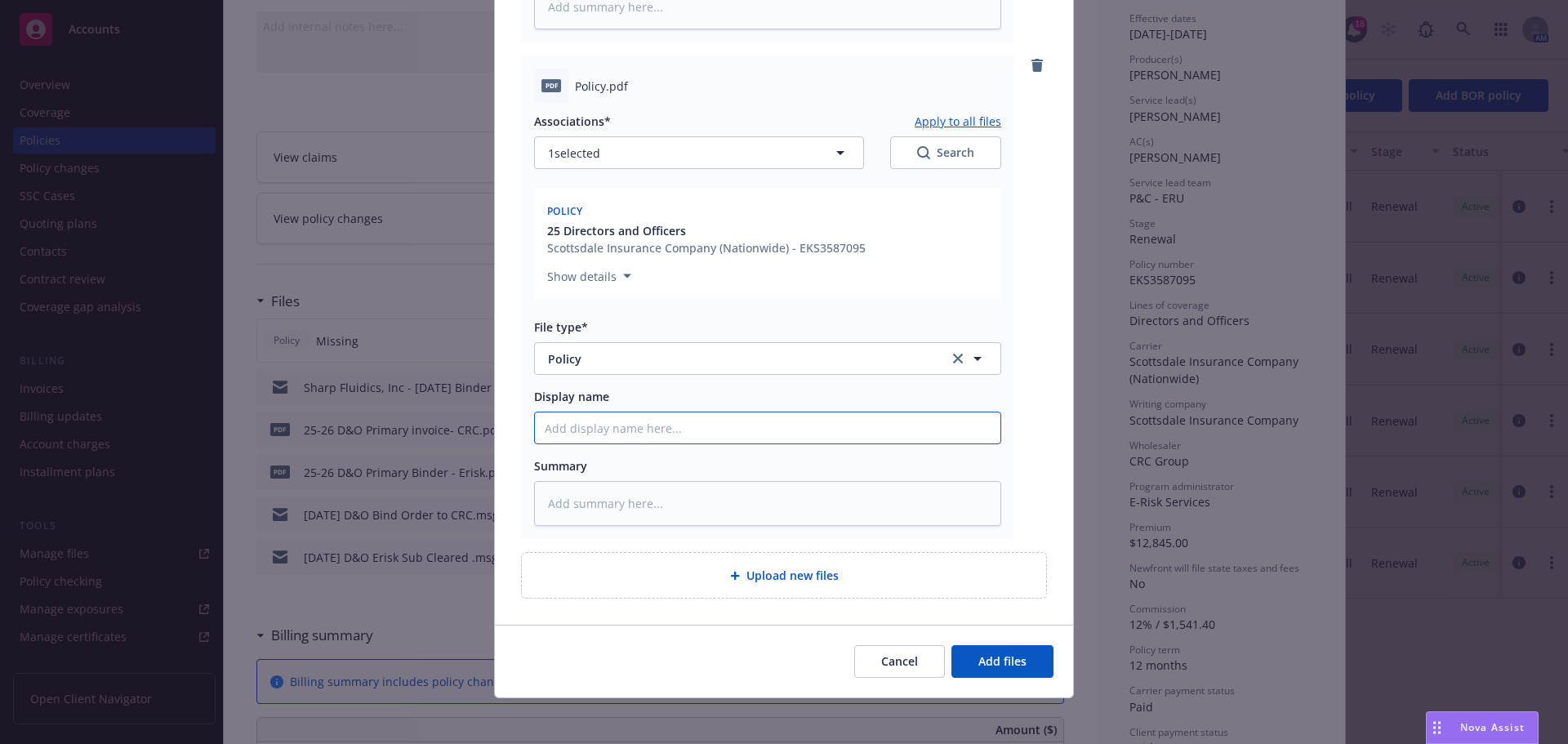
click at [692, 436] on input "Display name" at bounding box center [768, 428] width 465 height 31
type textarea "x"
type input "2"
type textarea "x"
type input "25"
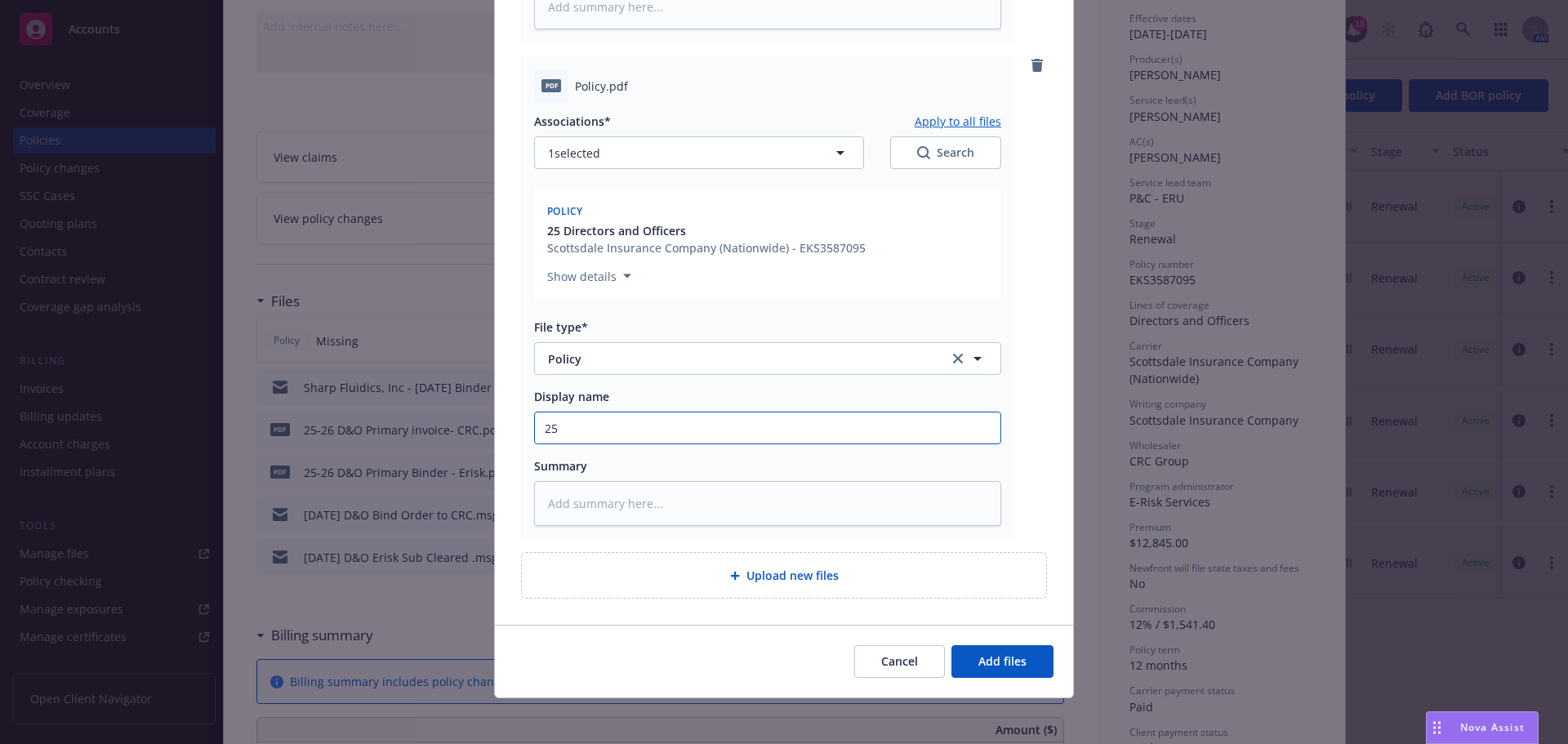
type textarea "x"
type input "25-"
type textarea "x"
type input "25-2"
type textarea "x"
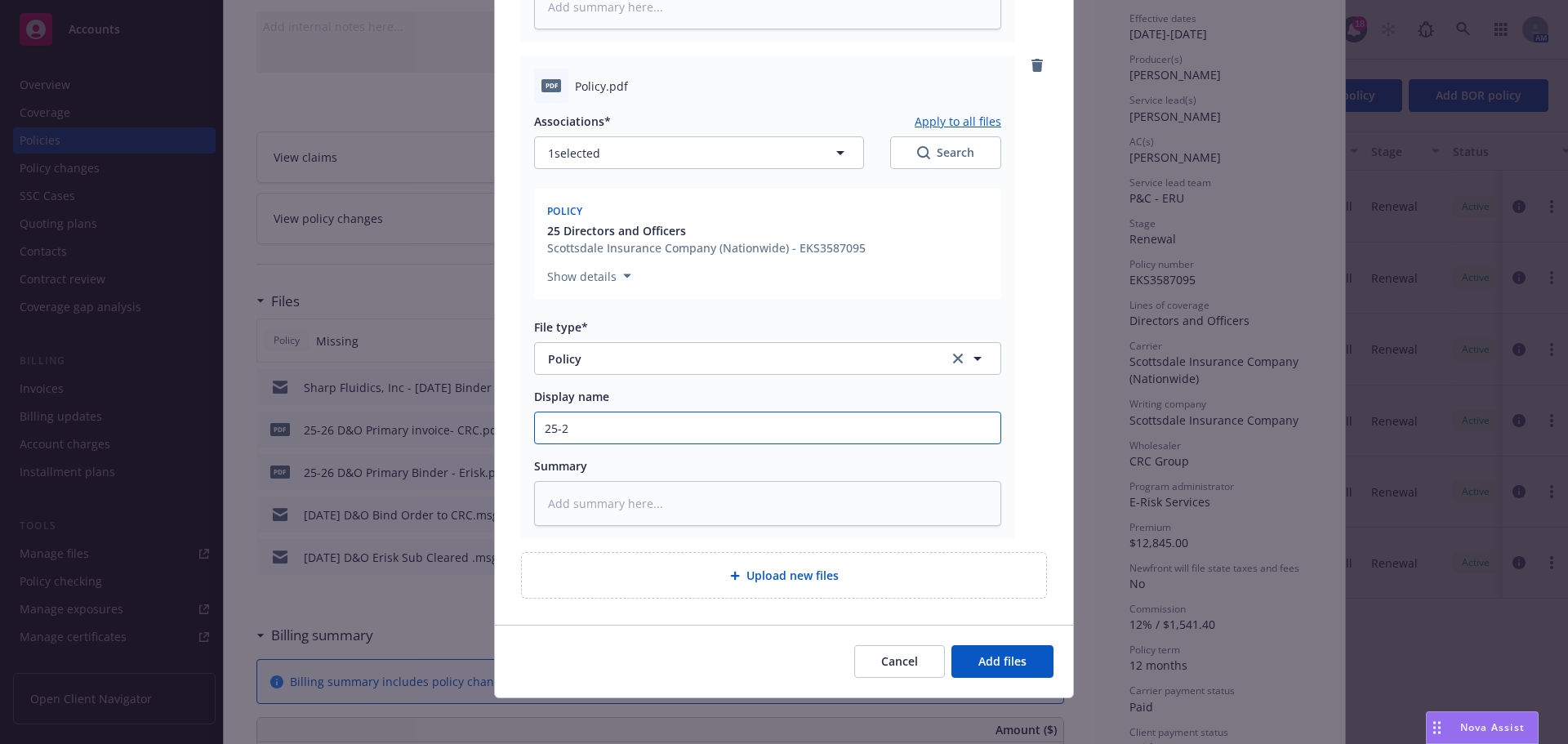
type input "25-26"
type textarea "x"
type input "25-26"
type textarea "x"
type input "25-26 D"
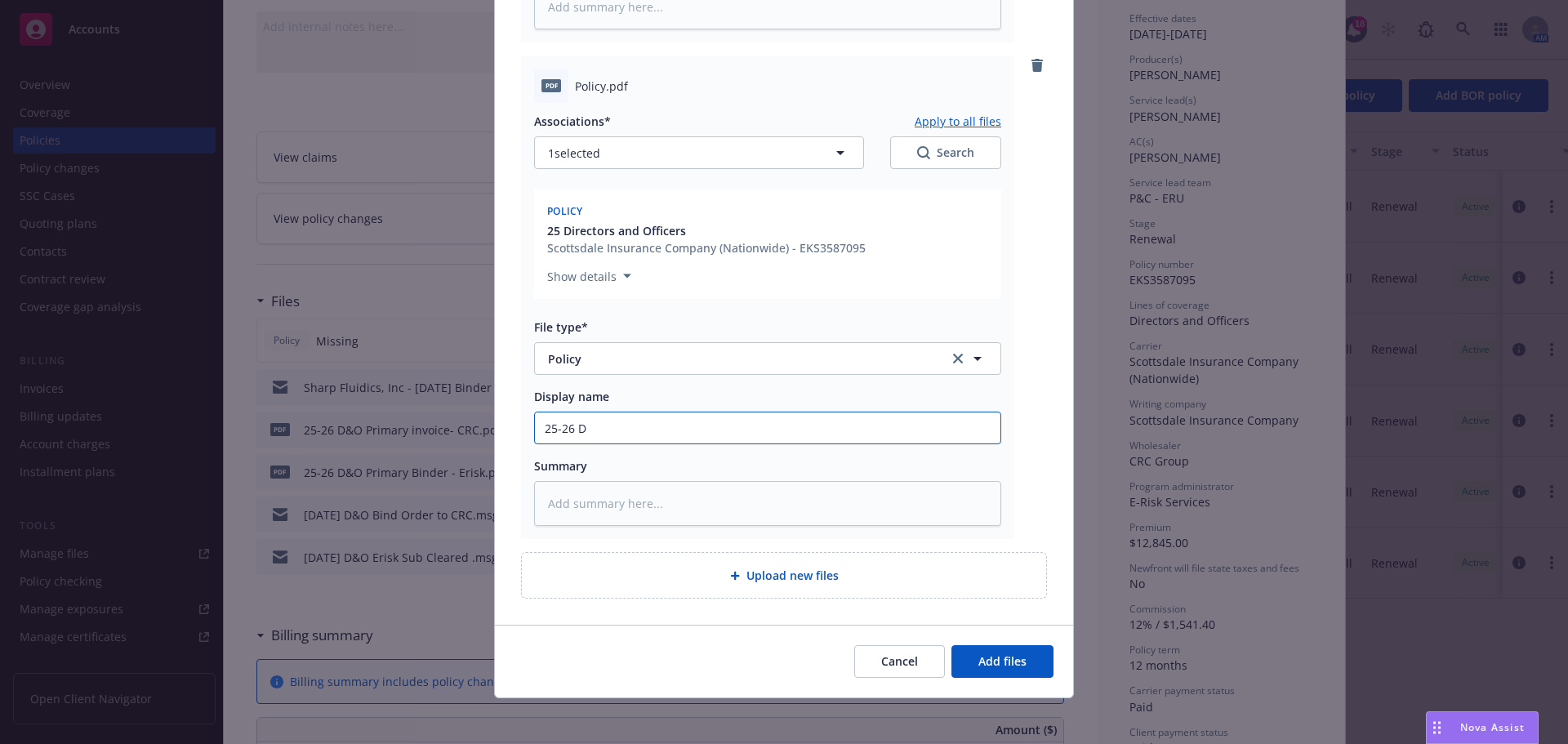
type textarea "x"
type input "25-26 D&O"
type textarea "x"
type input "25-26 D&O"
type textarea "x"
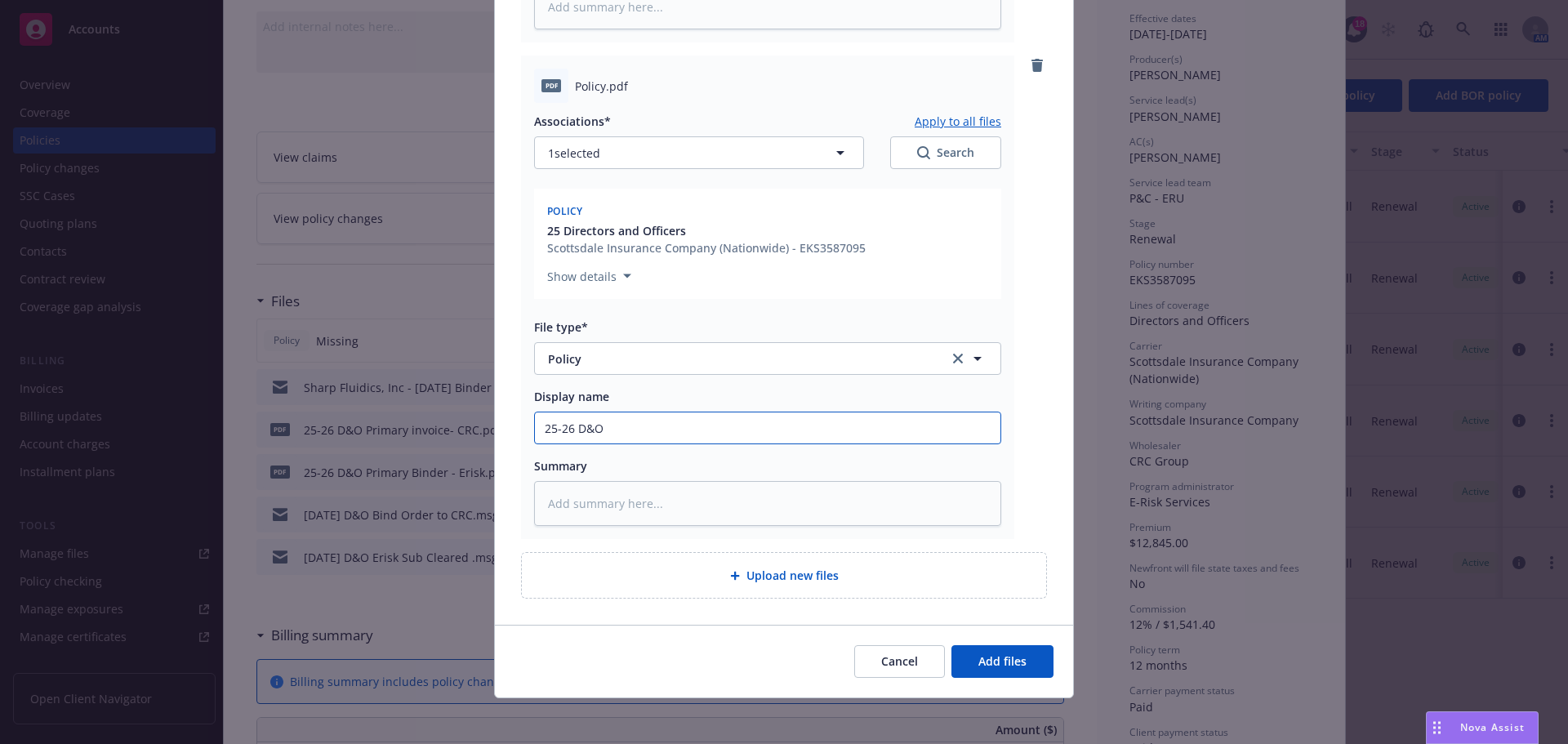
type input "25-26 D&O P"
type textarea "x"
type input "25-26 D&O Po"
type textarea "x"
type input "25-26 D&O Pol"
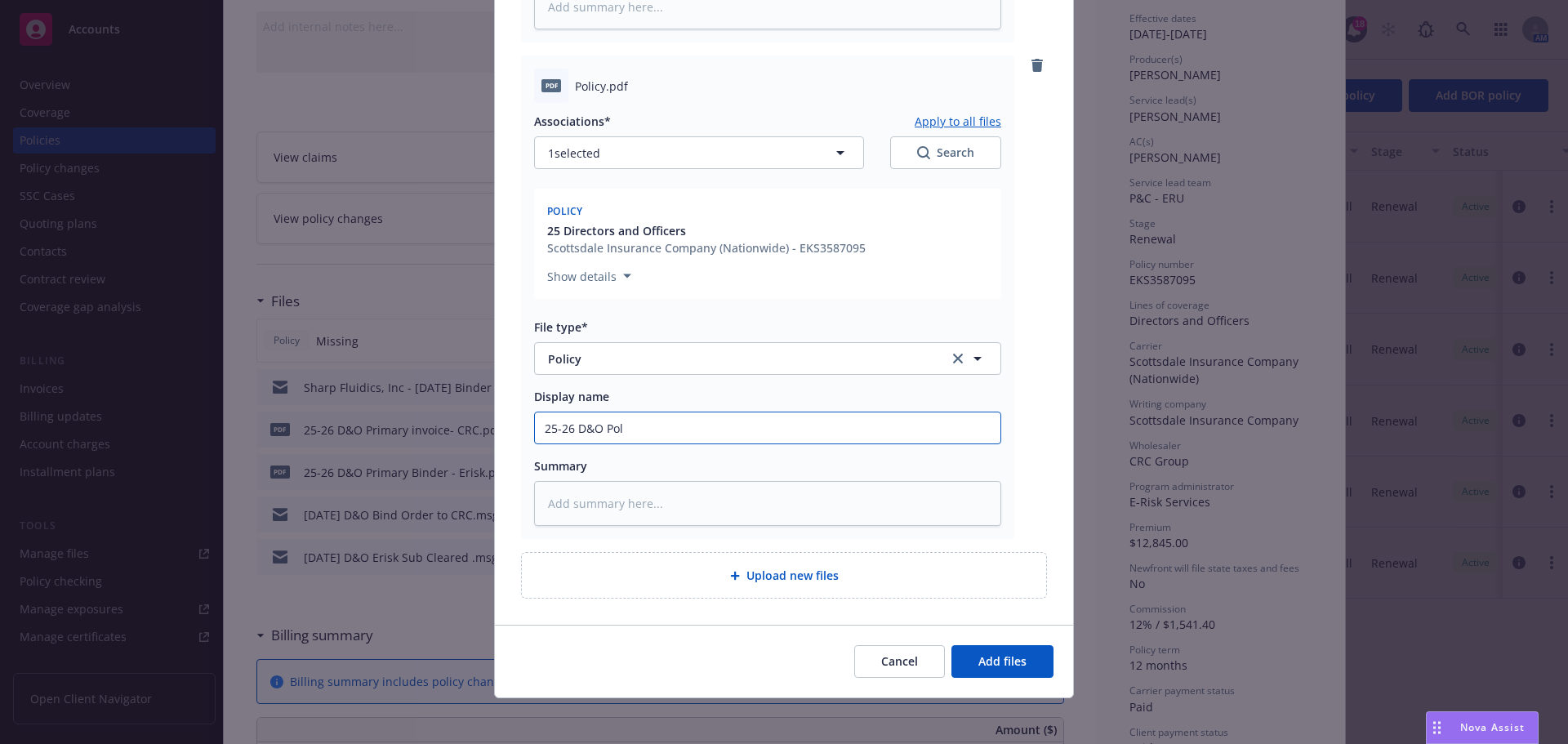
type textarea "x"
type input "25-26 D&O Poli"
type textarea "x"
type input "25-26 D&O Polic"
type textarea "x"
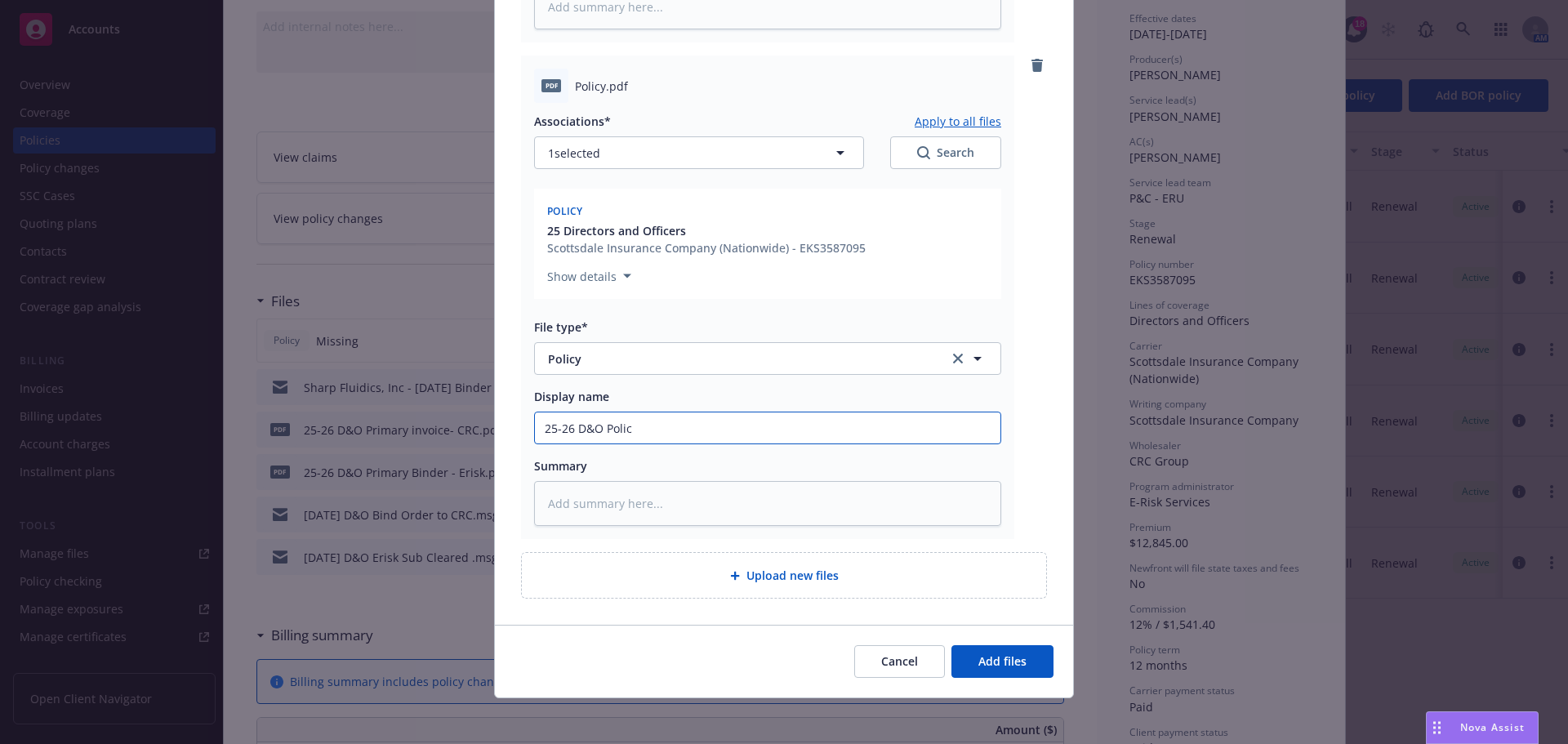
type input "25-26 D&O Policy"
type textarea "x"
type input "25-26 D&O Policy"
type textarea "x"
type input "25-26 D&O Policy -"
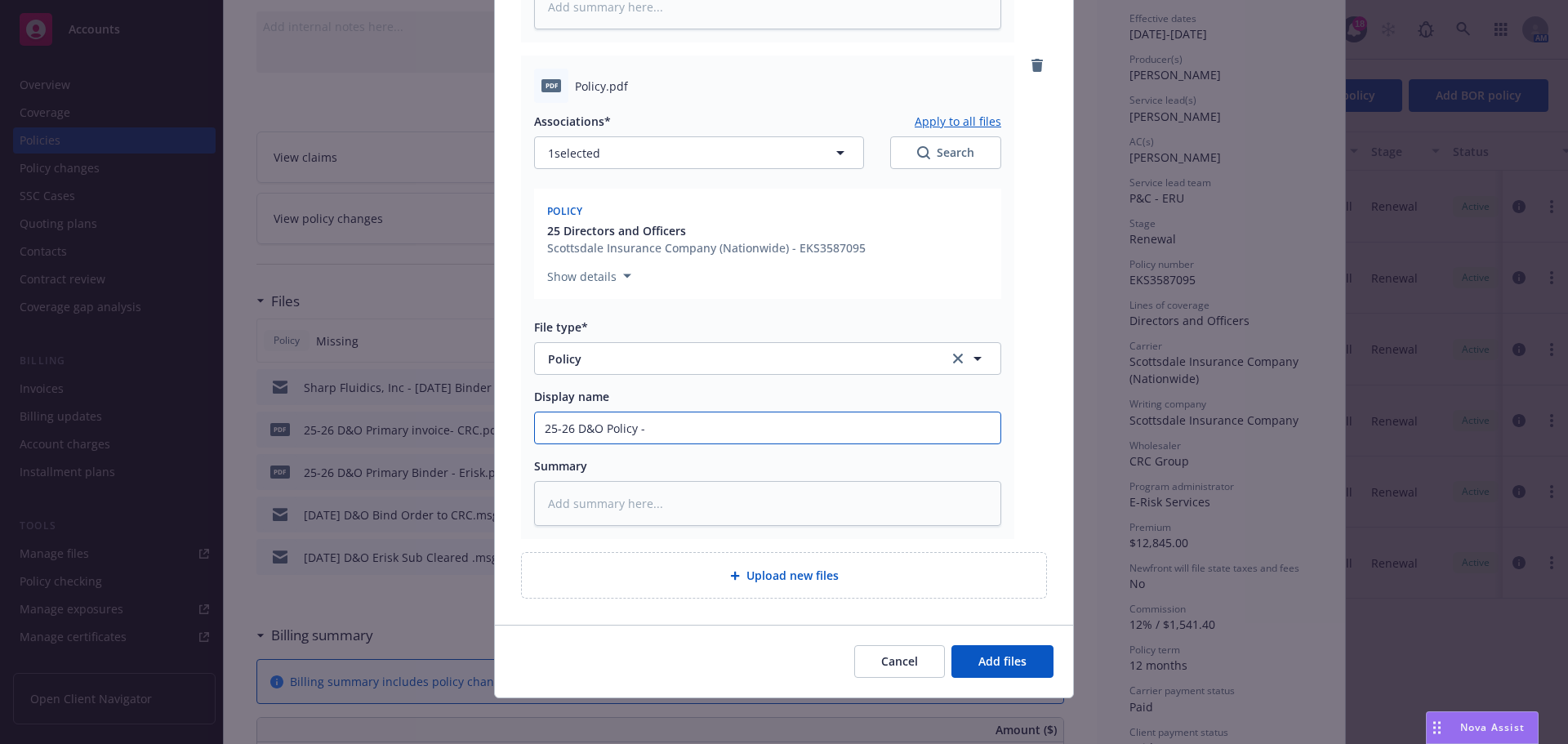
type textarea "x"
type input "25-26 D&O Policy -"
click at [826, 414] on input "25-26 D&O Policy -" at bounding box center [768, 428] width 465 height 31
type textarea "x"
type input "25-26 D&O Policy - Sc"
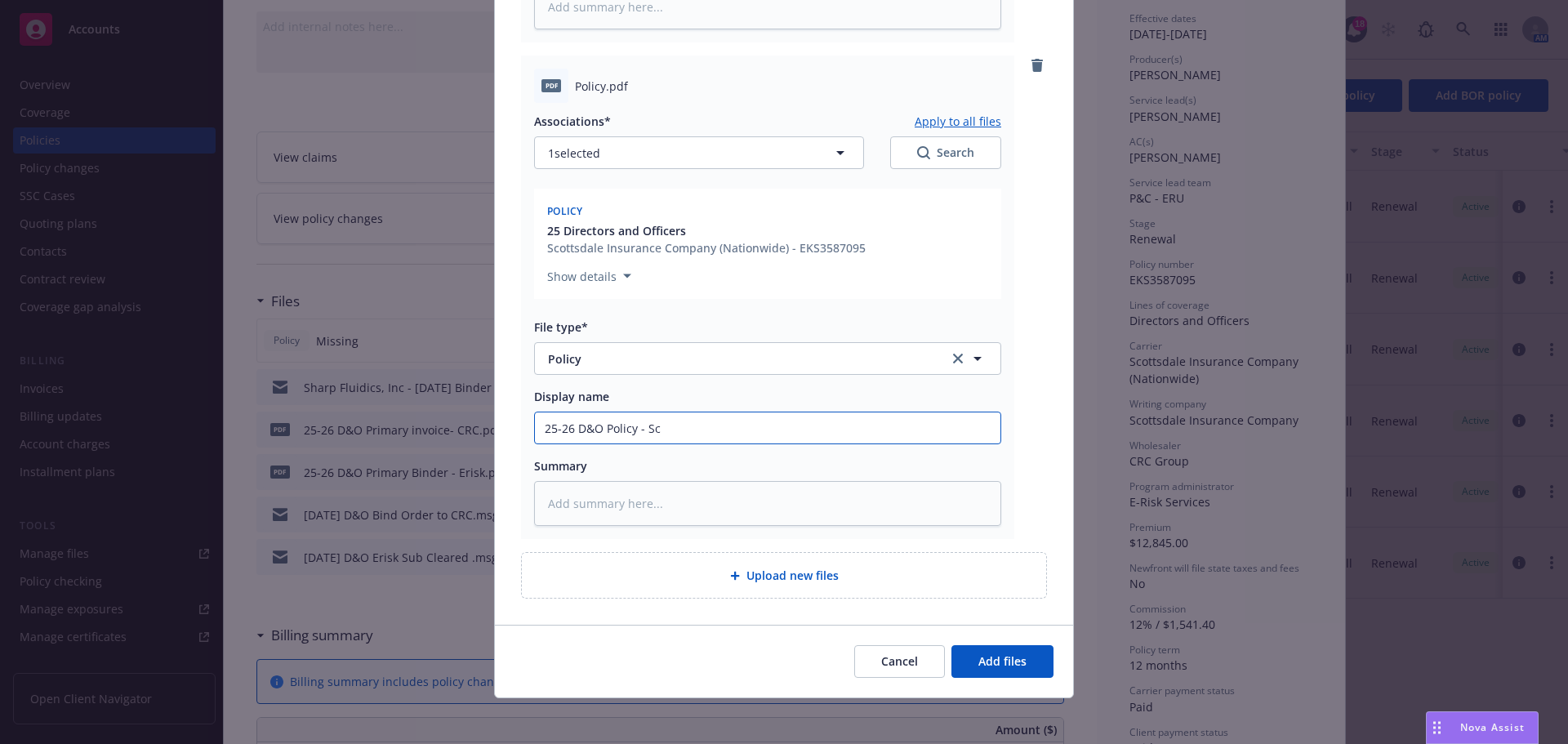
type textarea "x"
type input "25-26 D&O Policy - Scot"
type textarea "x"
type input "25-26 D&O Policy - Scots"
type textarea "x"
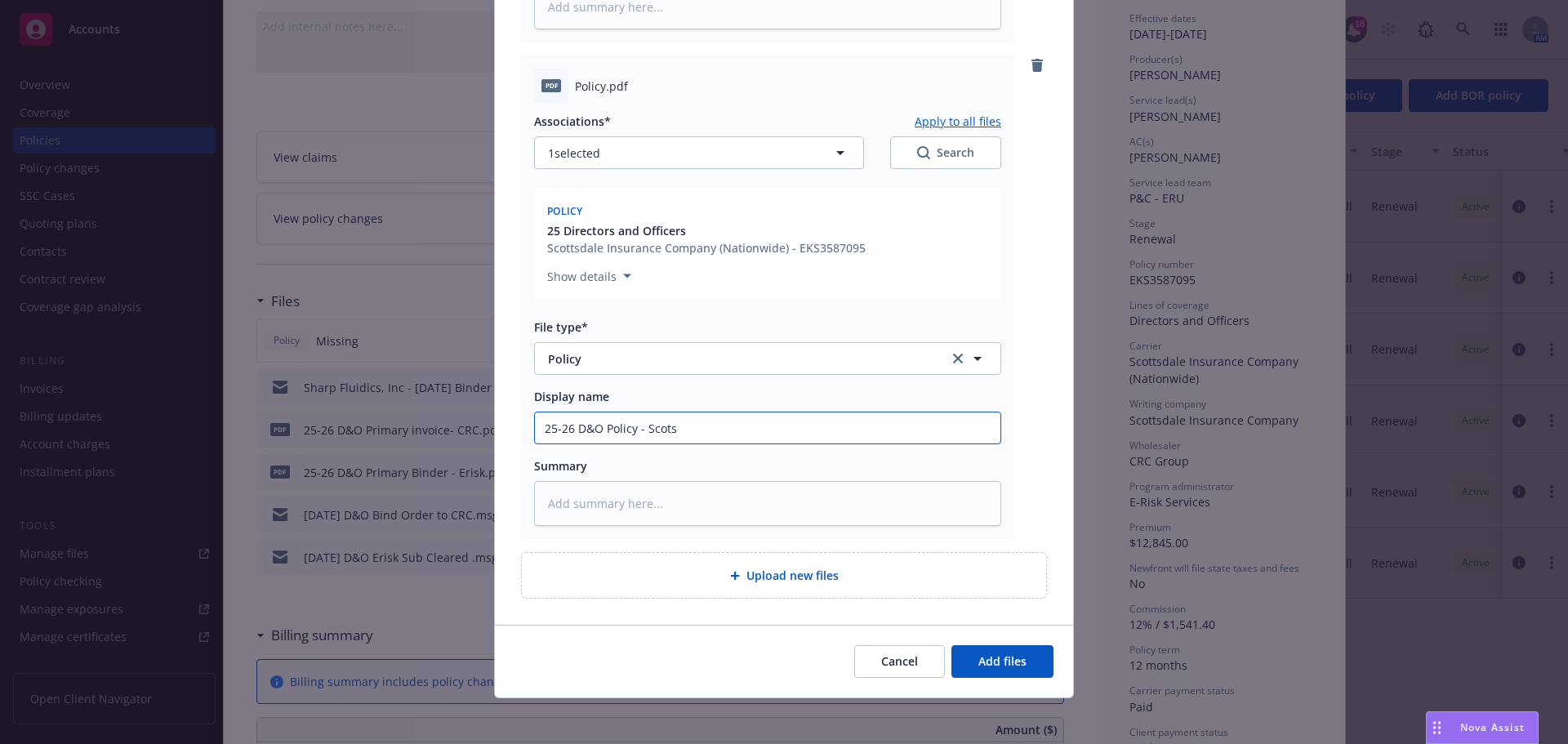
type input "25-26 D&O Policy - Scot"
type textarea "x"
type input "25-26 D&O Policy - Sco"
type textarea "x"
type input "25-26 D&O Policy - Sc"
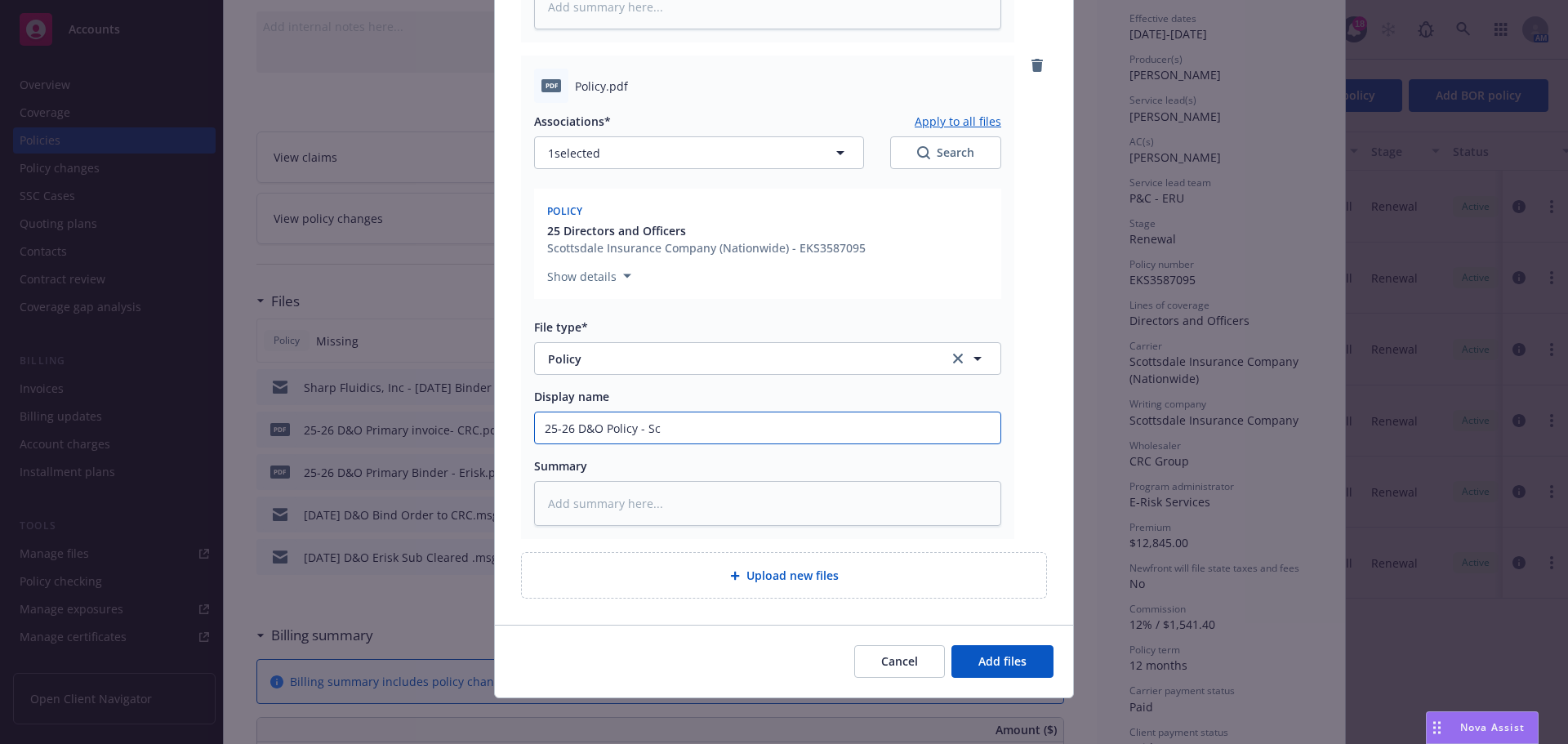
type textarea "x"
type input "25-26 D&O Policy - S"
type textarea "x"
type input "25-26 D&O Policy -"
type textarea "x"
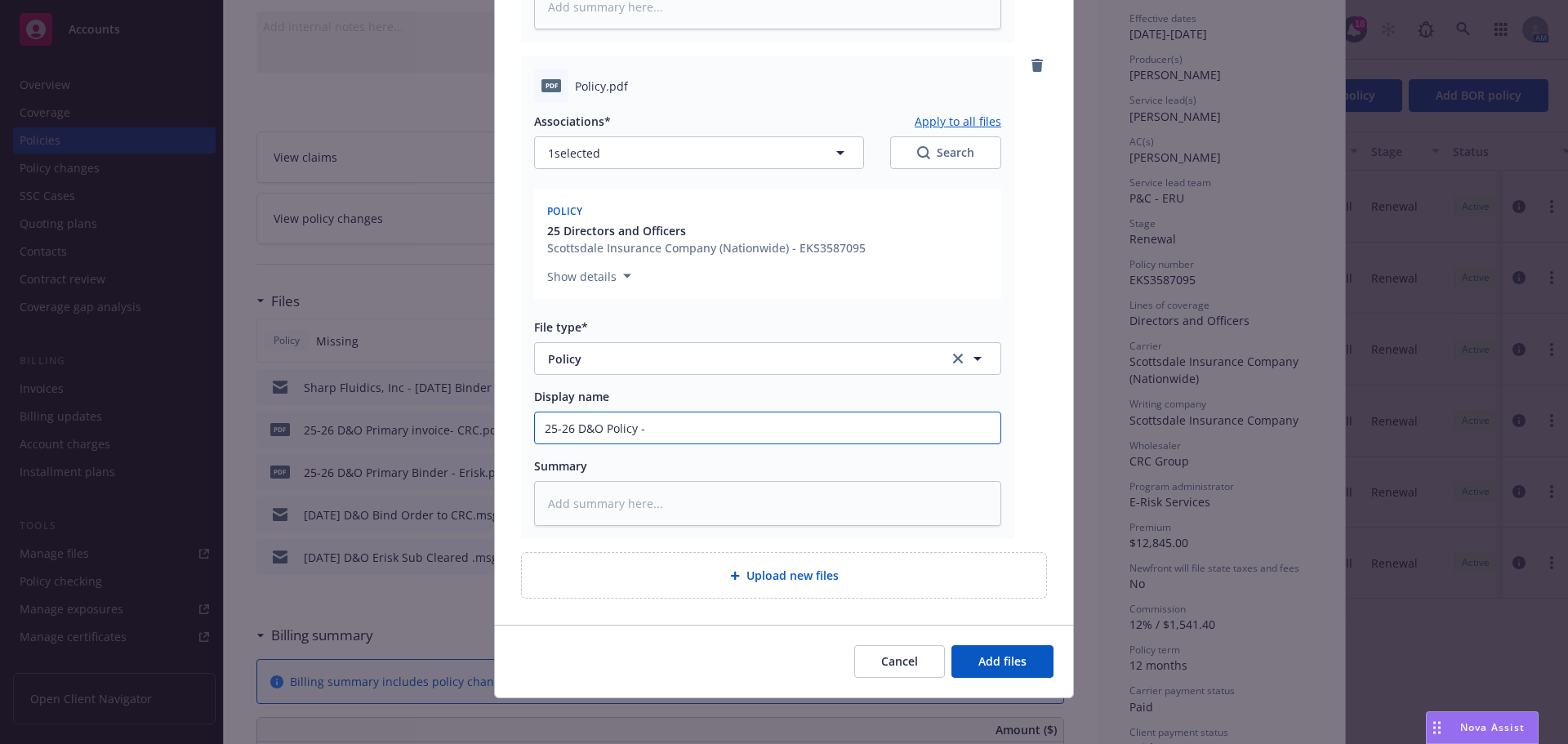
type input "25-26 D&O Policy - E"
type textarea "x"
type input "25-26 D&O Policy - ER"
type textarea "x"
type input "25-26 D&O Policy - ERi"
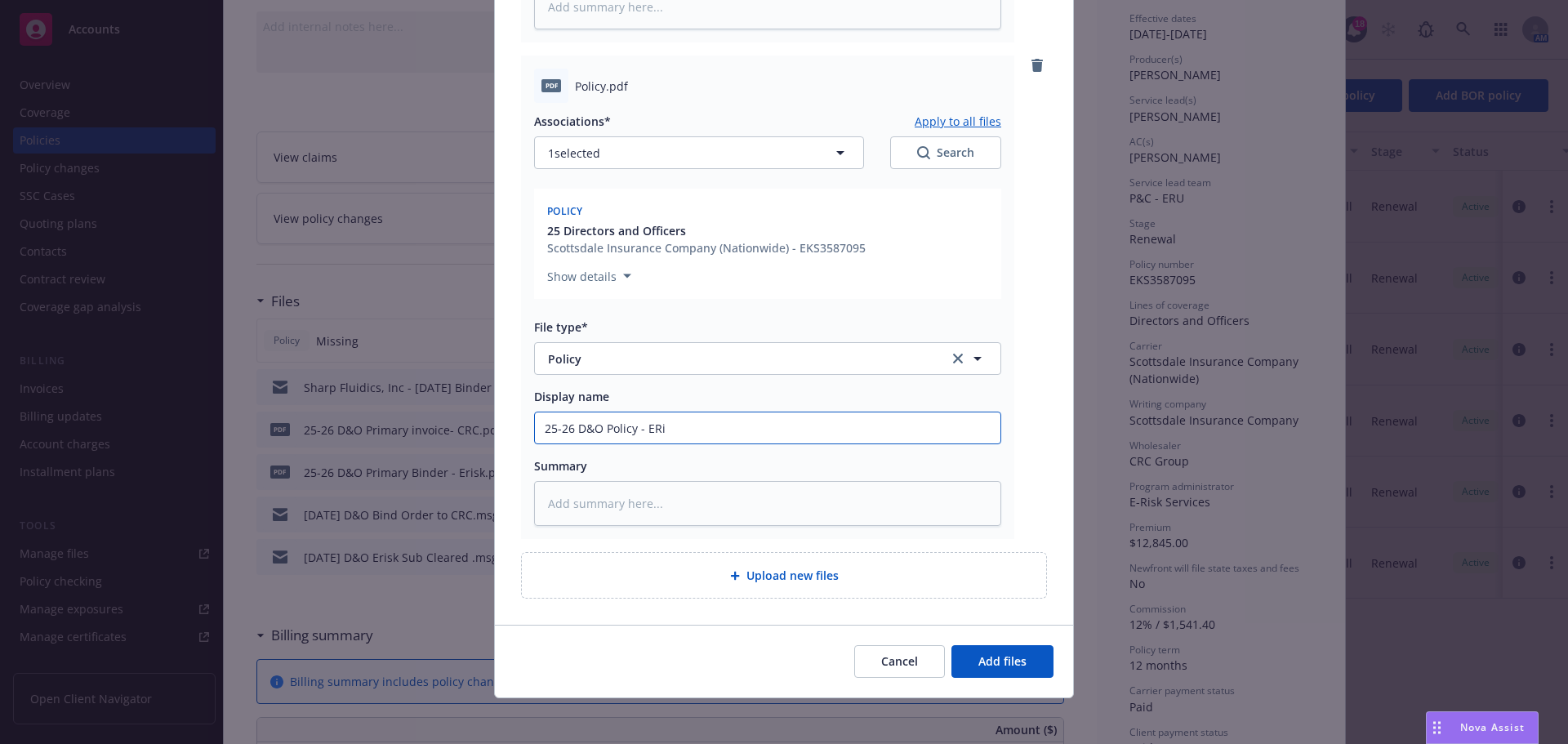
type textarea "x"
type input "25-26 D&O Policy - ERisk"
type textarea "x"
type input "25-26 D&O Policy - ERisk"
click at [990, 666] on span "Add files" at bounding box center [1002, 661] width 48 height 16
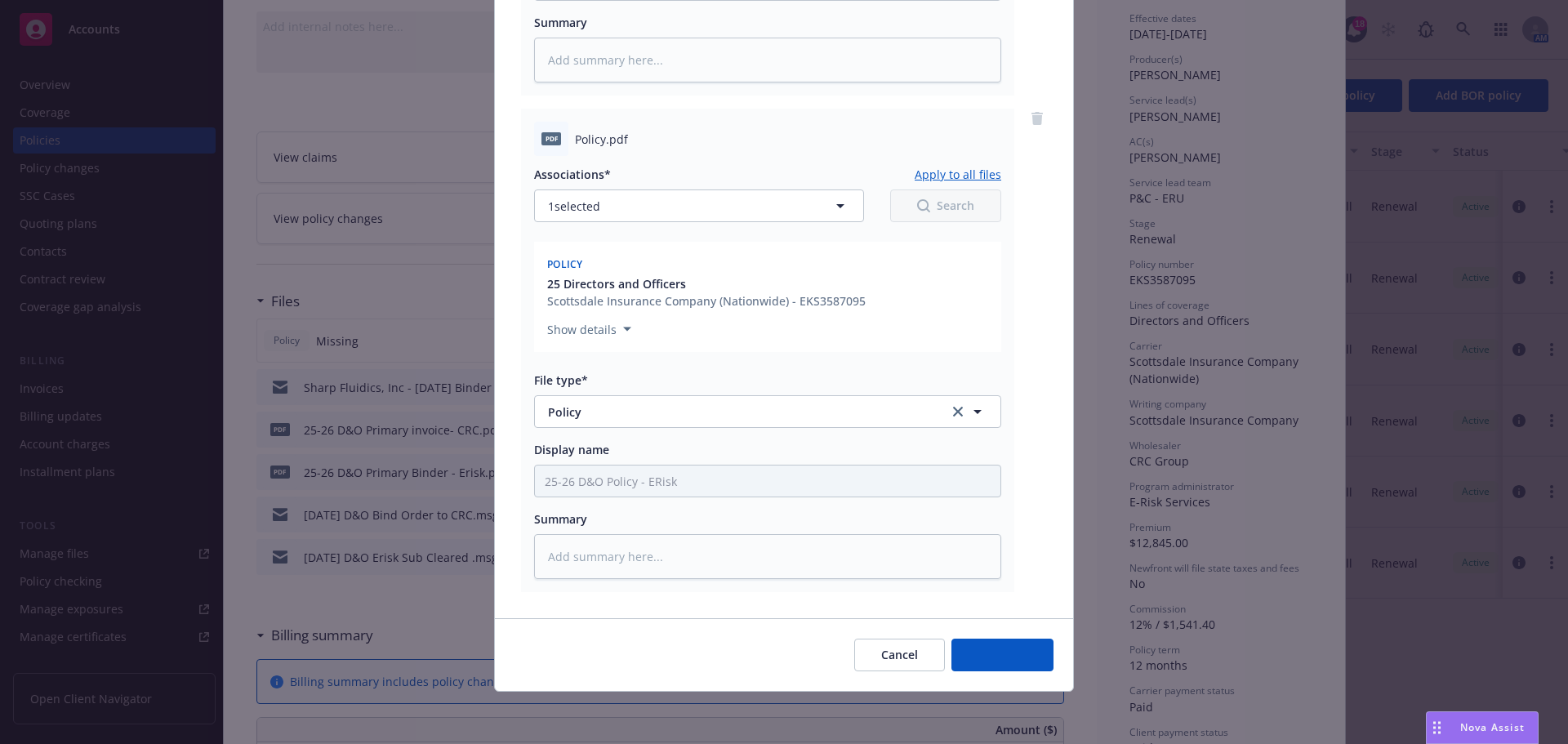
scroll to position [579, 0]
type textarea "x"
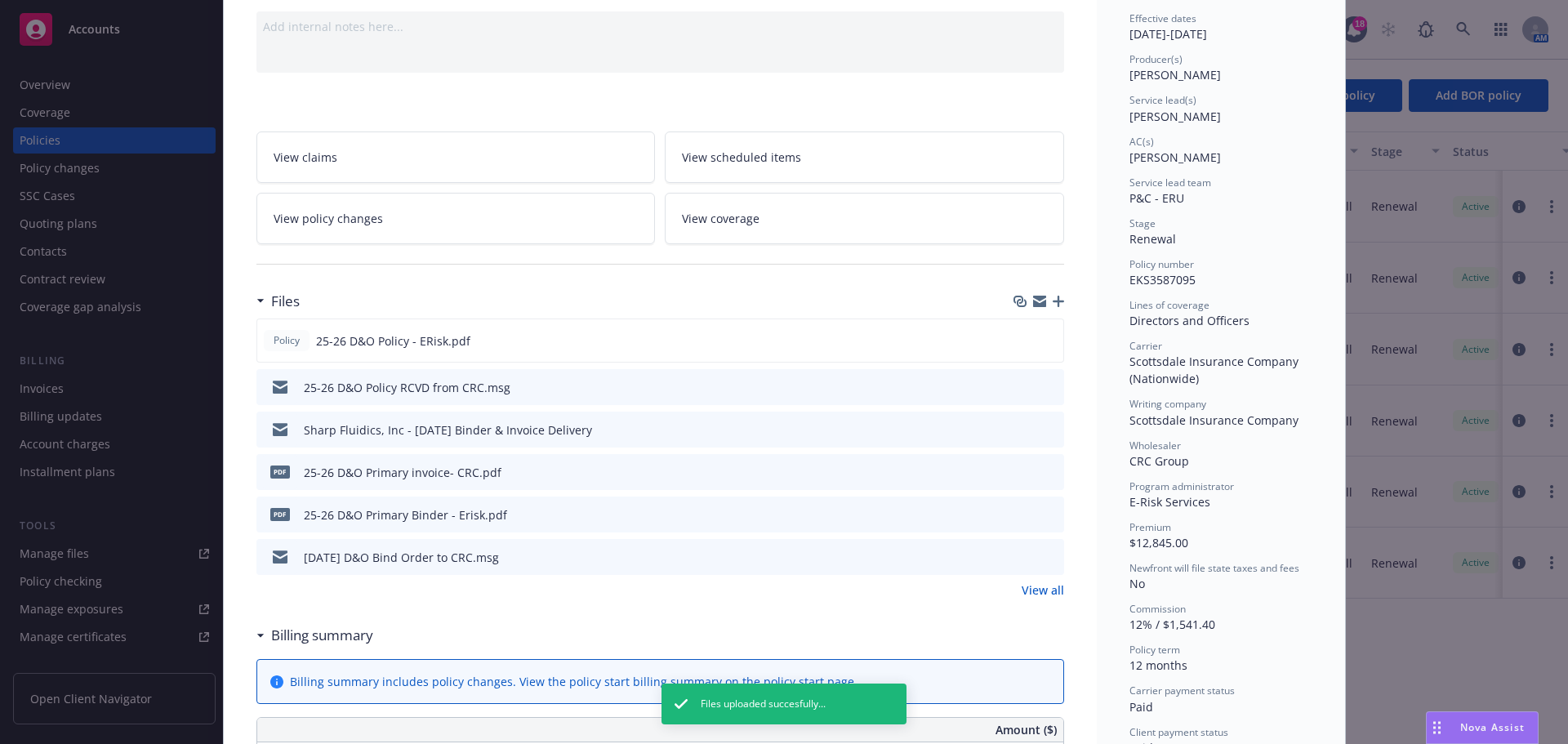
scroll to position [0, 0]
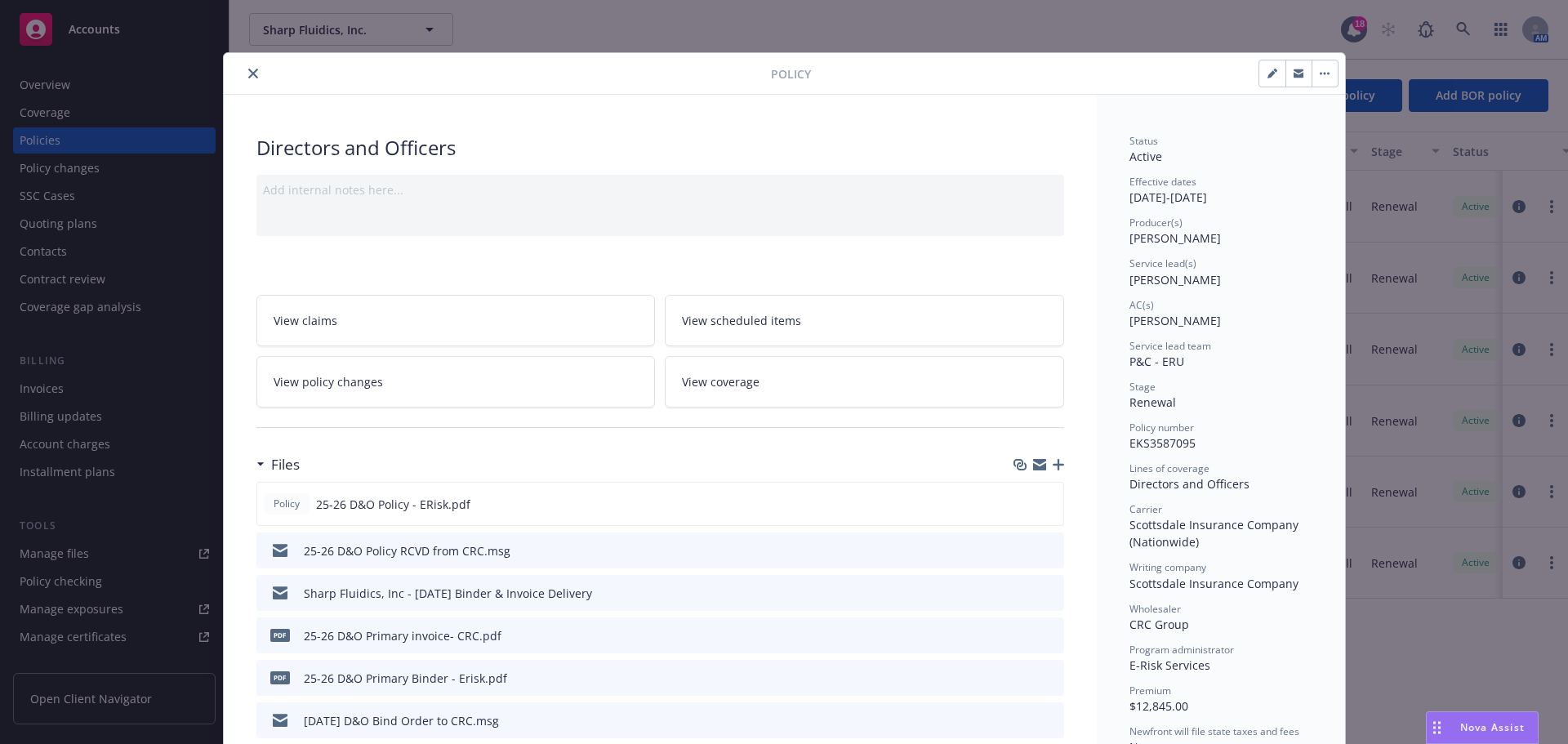
drag, startPoint x: 253, startPoint y: 75, endPoint x: 442, endPoint y: 278, distance: 277.4
click at [1008, 499] on div "Policy 25-26 D&O Policy - ERisk.pdf" at bounding box center [660, 504] width 808 height 44
click at [1014, 500] on icon "download file" at bounding box center [1020, 503] width 13 height 13
drag, startPoint x: 247, startPoint y: 75, endPoint x: 281, endPoint y: 77, distance: 34.1
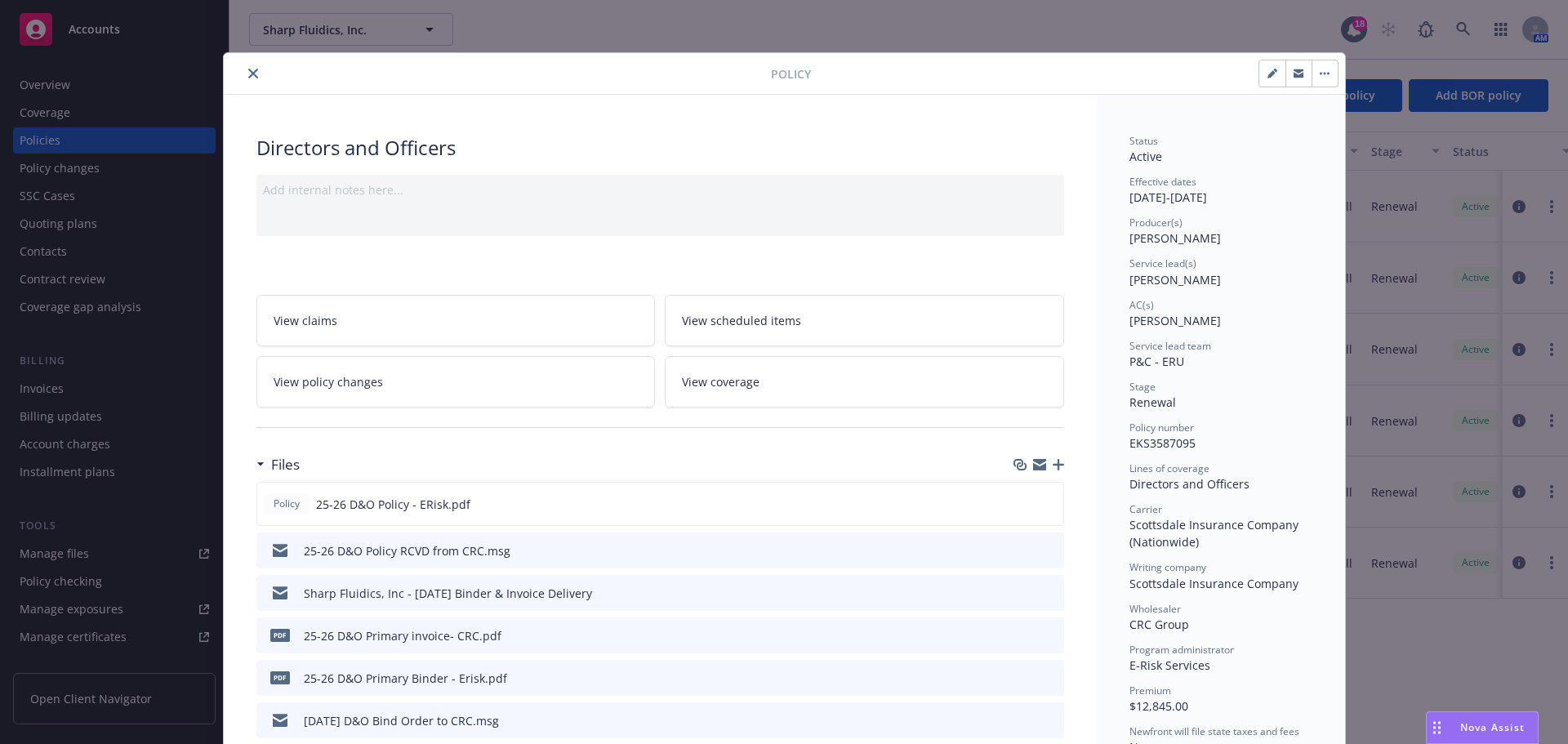
click at [248, 75] on icon "close" at bounding box center [253, 74] width 10 height 10
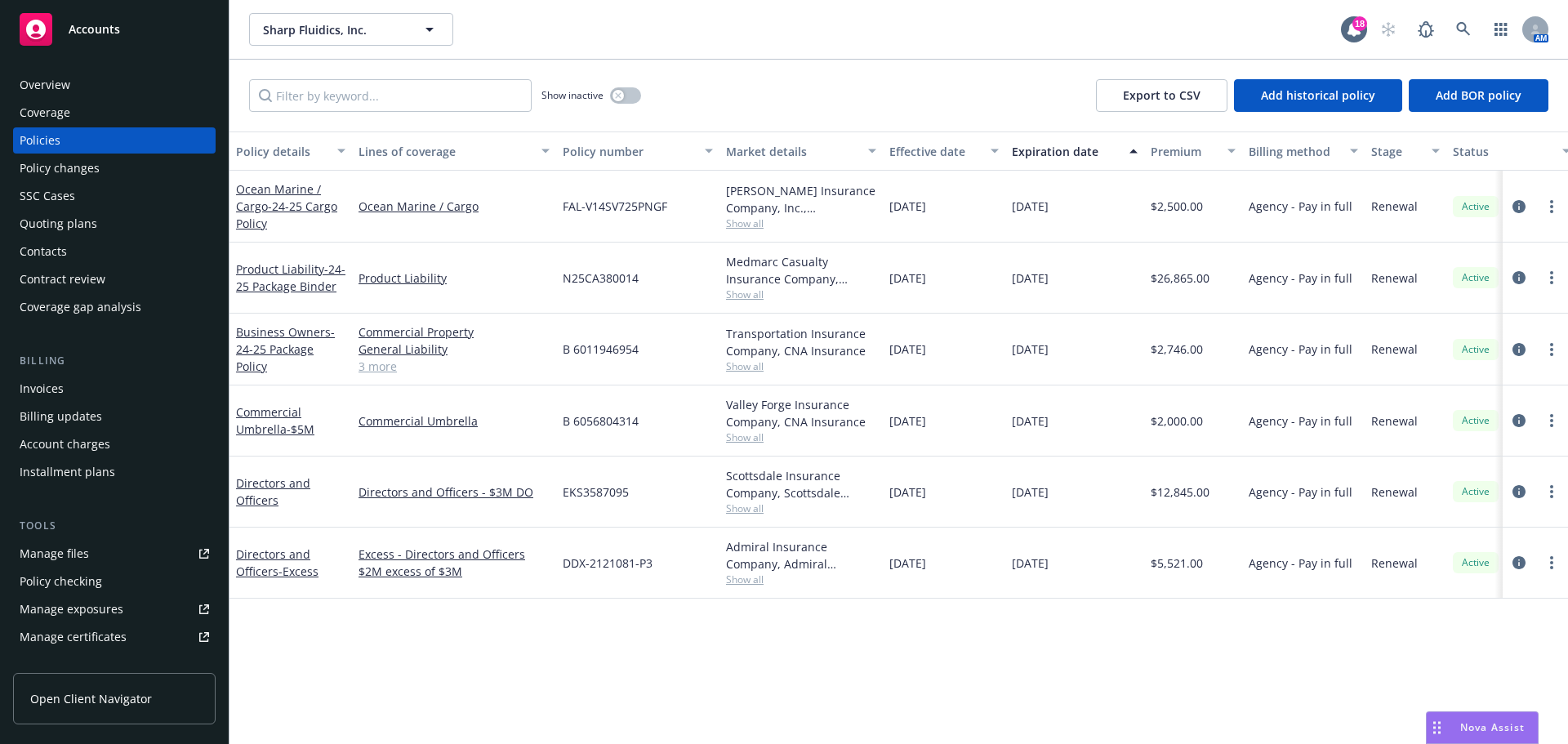
click at [93, 87] on div "Overview" at bounding box center [114, 85] width 189 height 27
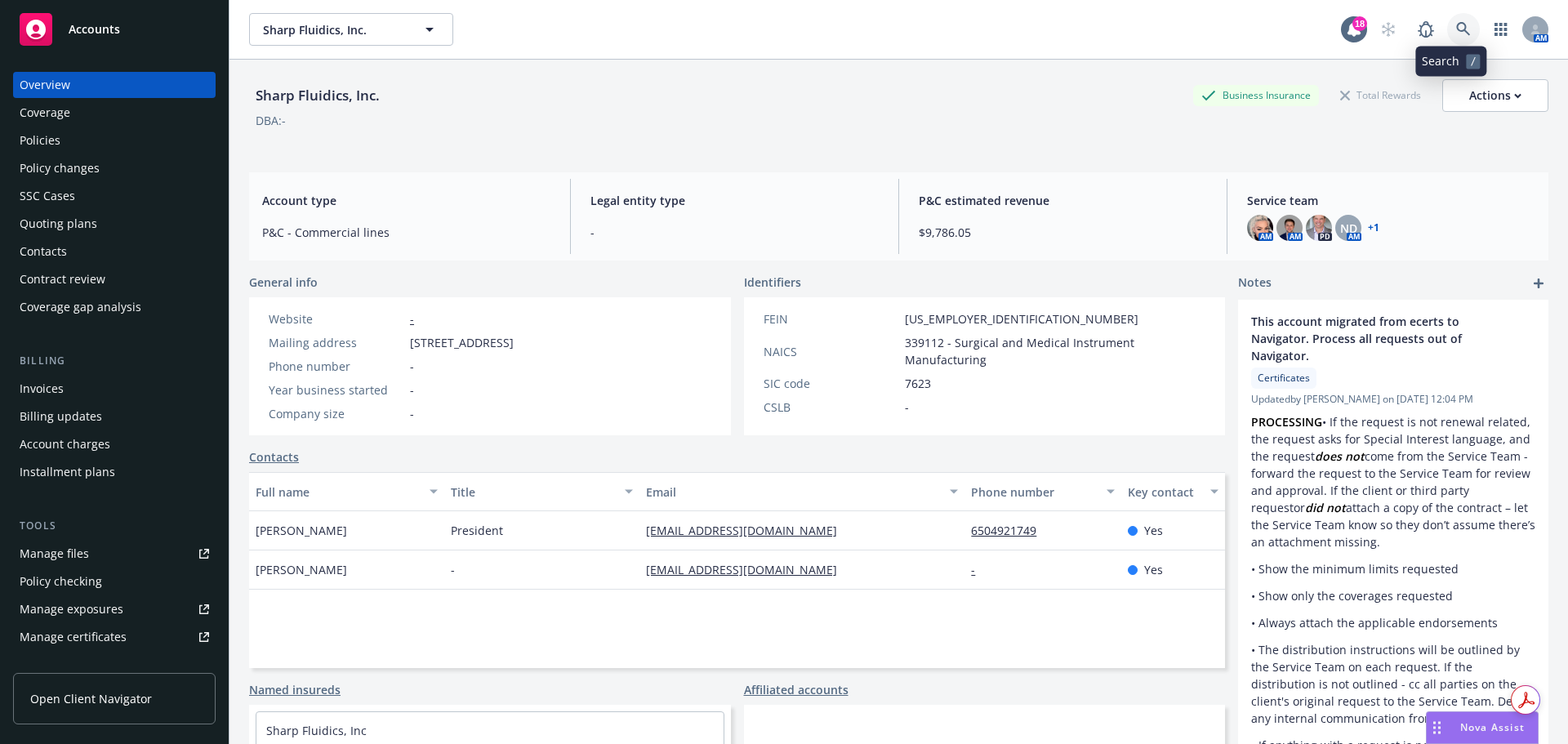
click at [1462, 42] on link at bounding box center [1464, 29] width 33 height 33
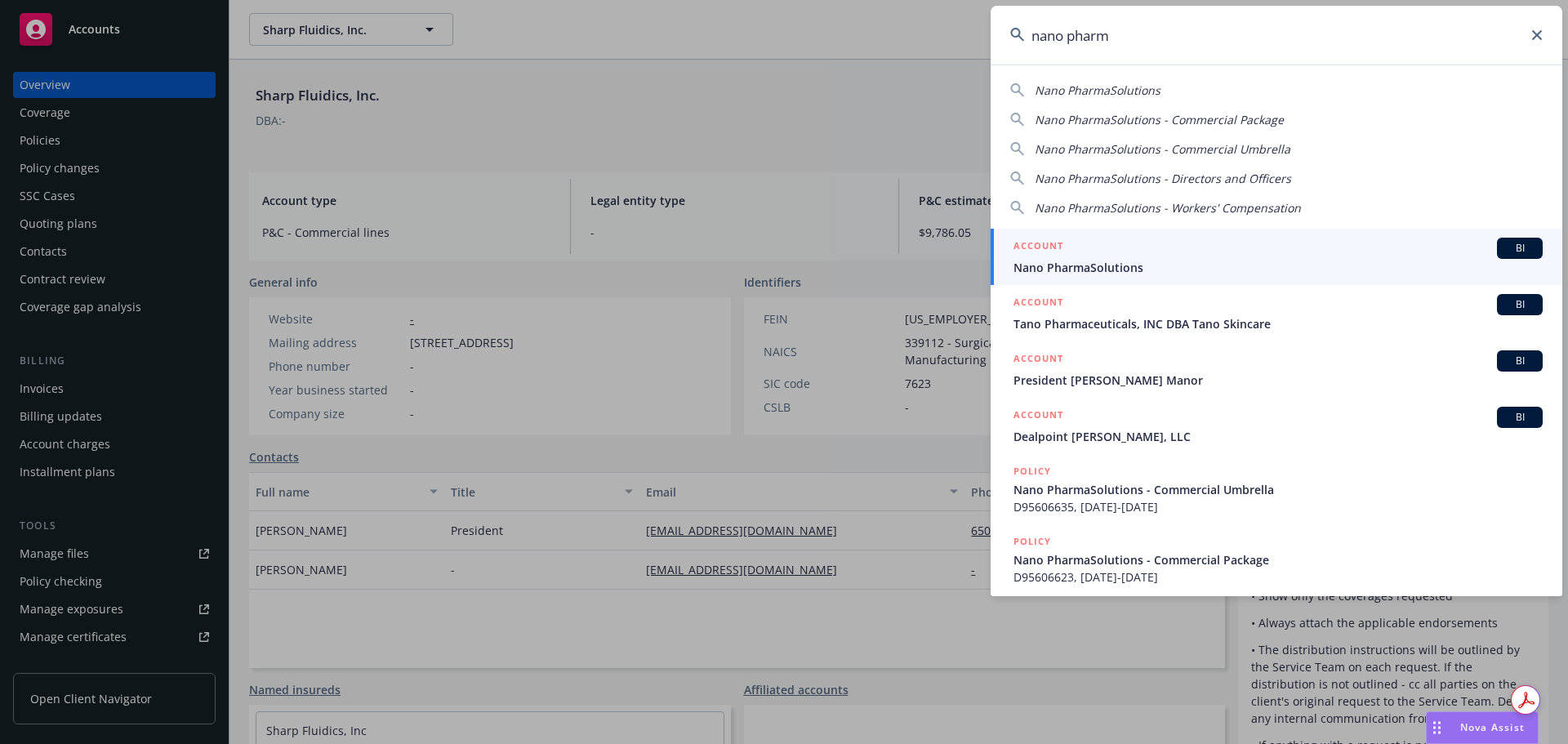
type input "nano pharm"
click at [1277, 248] on div "ACCOUNT BI" at bounding box center [1278, 248] width 529 height 22
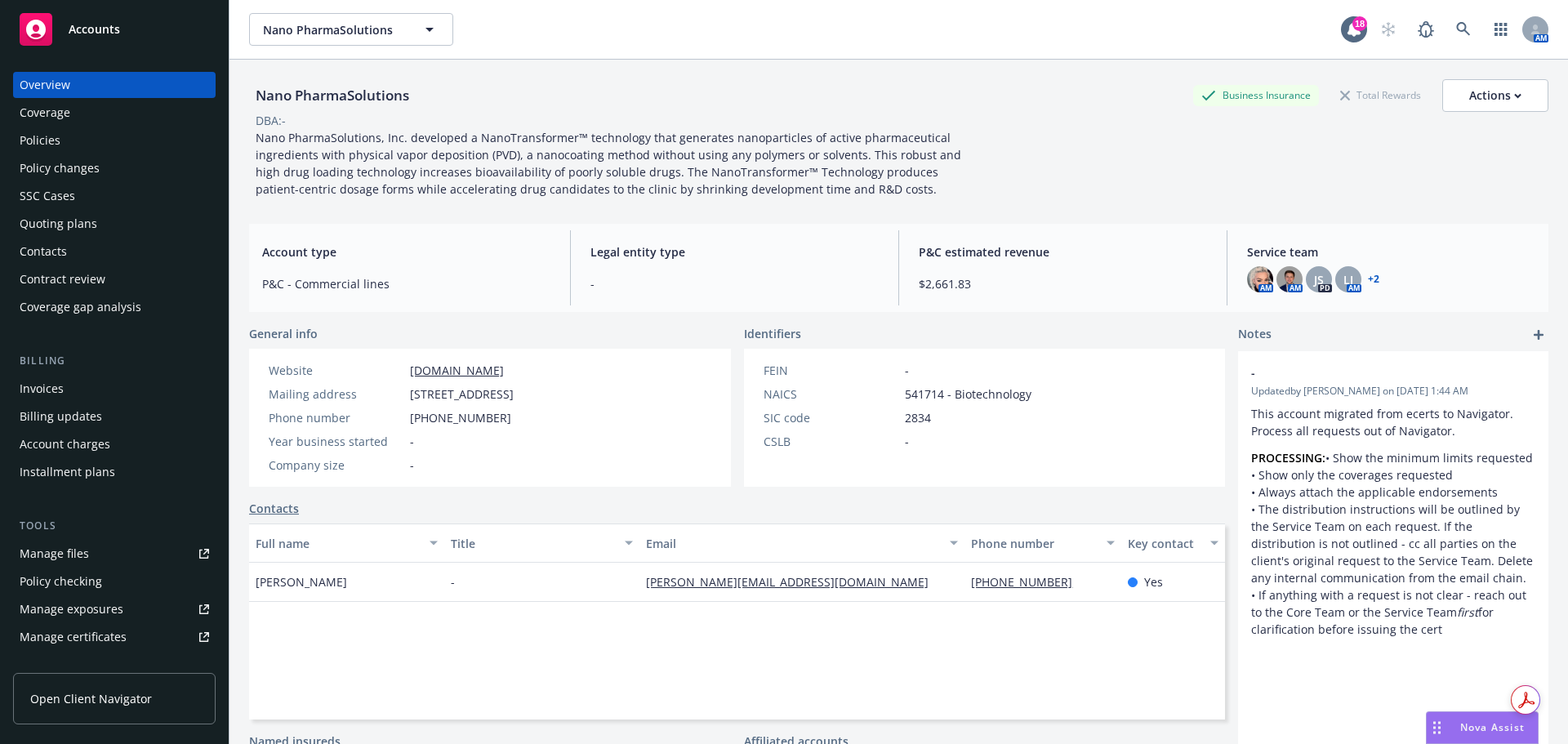
click at [121, 140] on div "Policies" at bounding box center [114, 140] width 189 height 27
